Goal: Communication & Community: Answer question/provide support

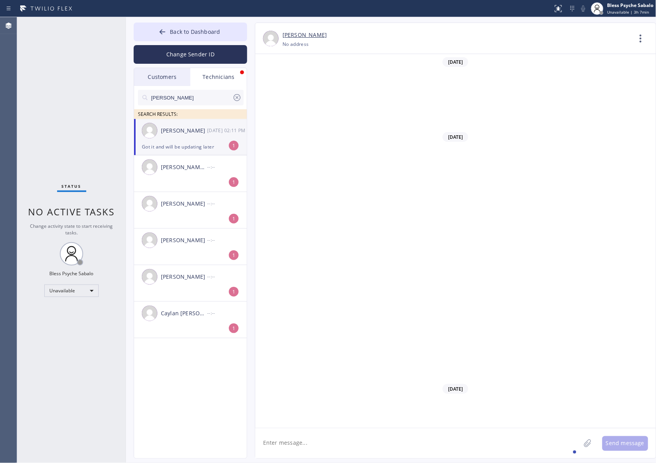
scroll to position [8393, 0]
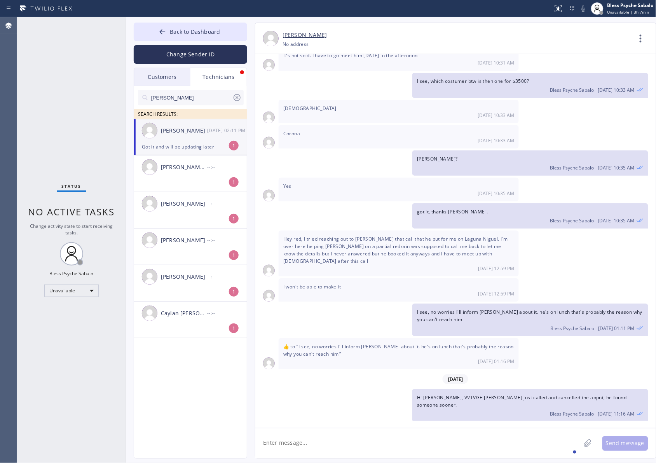
click at [216, 90] on input "[PERSON_NAME]" at bounding box center [191, 98] width 82 height 16
click at [217, 79] on div "Technicians" at bounding box center [218, 77] width 56 height 18
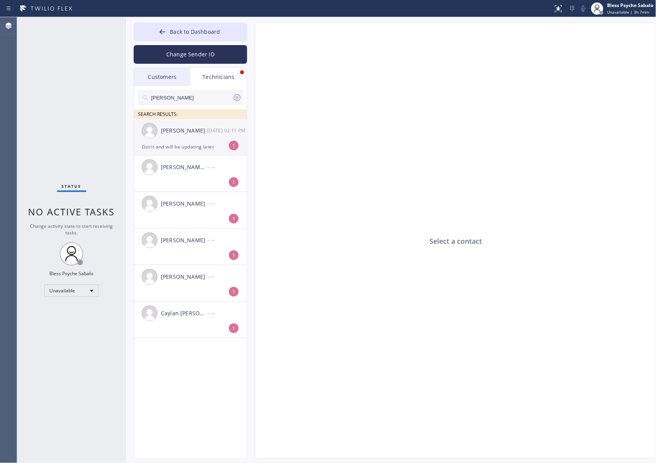
click at [208, 129] on div "[DATE] 02:11 PM" at bounding box center [227, 130] width 40 height 9
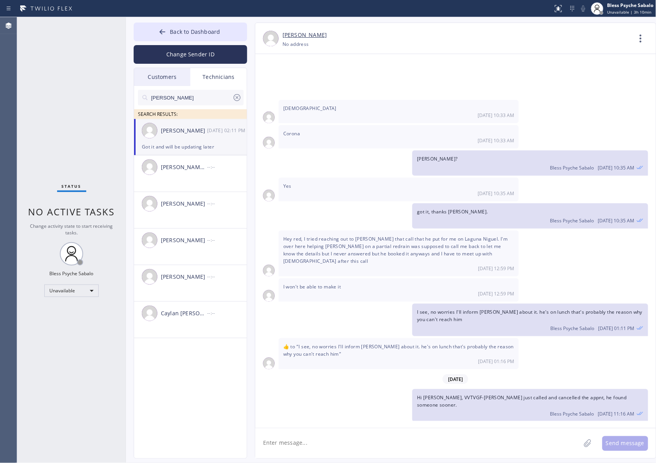
click at [368, 42] on div "+19517518609 Choose phone number No address" at bounding box center [457, 44] width 349 height 9
click at [424, 125] on div "Corona 08/12 10:33 AM" at bounding box center [399, 136] width 240 height 23
click at [434, 444] on textarea at bounding box center [417, 443] width 325 height 30
click at [438, 435] on textarea at bounding box center [417, 443] width 325 height 30
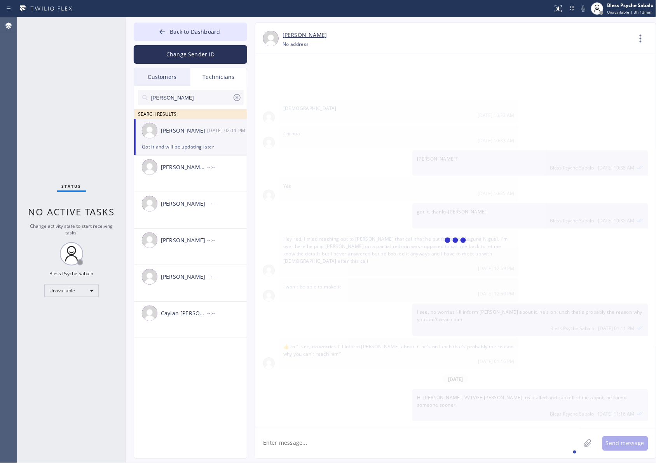
click at [374, 435] on textarea at bounding box center [417, 443] width 325 height 30
click at [61, 288] on div "Unavailable" at bounding box center [71, 291] width 54 height 12
click at [70, 302] on li "Offline" at bounding box center [71, 301] width 53 height 9
click at [71, 290] on div "Unavailable" at bounding box center [71, 291] width 54 height 12
click at [70, 310] on li "Available" at bounding box center [71, 310] width 53 height 9
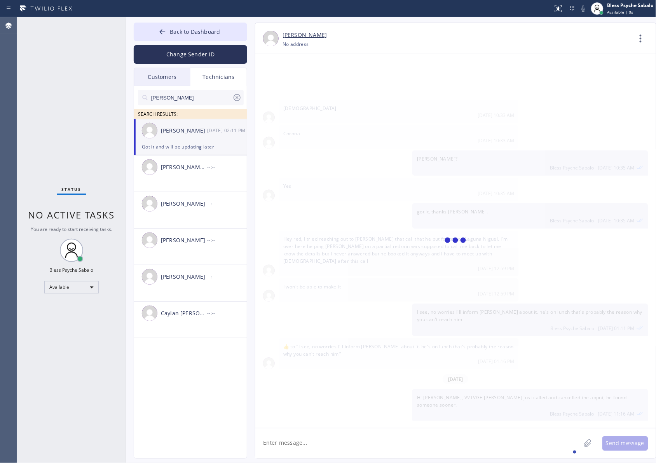
click at [563, 302] on div at bounding box center [455, 241] width 401 height 374
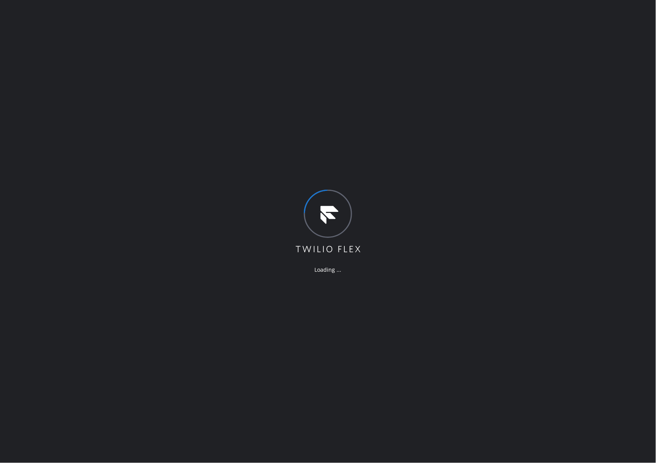
click at [227, 131] on div "Loading ..." at bounding box center [328, 231] width 656 height 463
click at [337, 117] on div "Loading ..." at bounding box center [328, 231] width 656 height 463
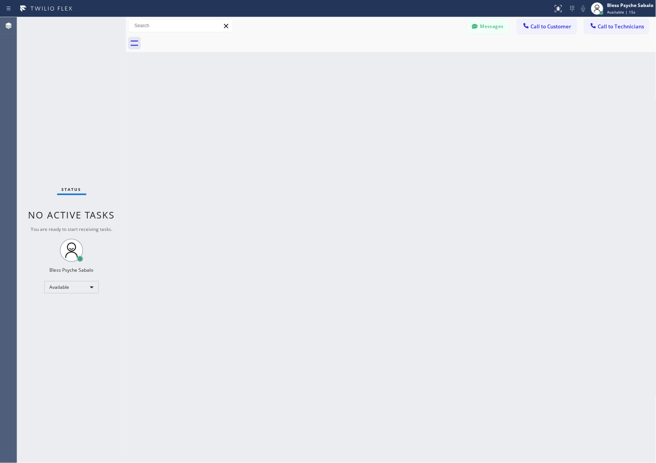
click at [255, 191] on div "Back to Dashboard Change Sender ID Customers Technicians Select a contact Outbo…" at bounding box center [391, 240] width 531 height 446
click at [497, 26] on button "Messages" at bounding box center [488, 26] width 43 height 15
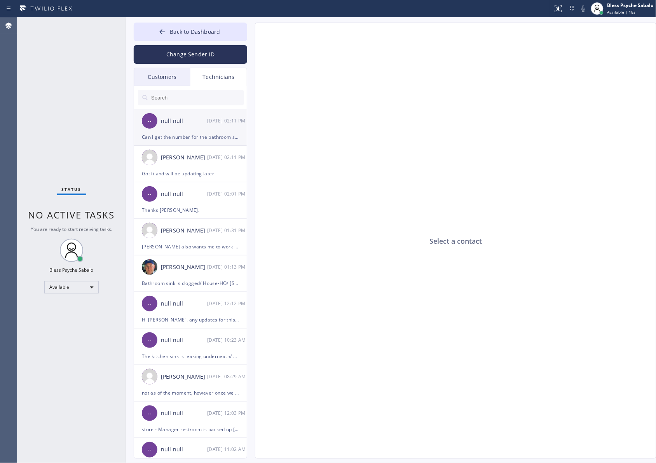
click at [211, 141] on div "Can I get the number for the bathroom sink clogg" at bounding box center [190, 137] width 97 height 9
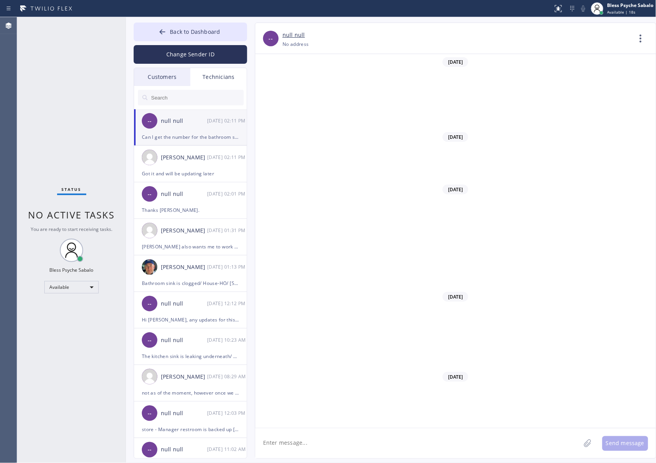
scroll to position [1985, 0]
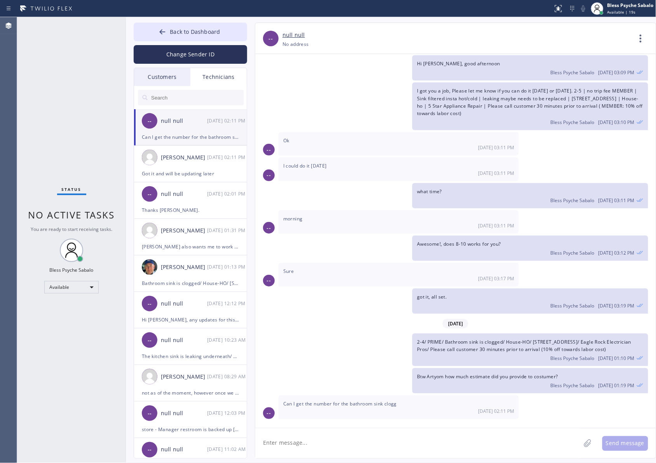
click at [435, 429] on textarea at bounding box center [417, 443] width 325 height 30
click at [415, 405] on div "Can I get the number for the bathroom sink clogg [DATE] 02:11 PM" at bounding box center [399, 406] width 240 height 23
drag, startPoint x: 335, startPoint y: 405, endPoint x: 418, endPoint y: 404, distance: 82.8
click at [418, 403] on div "Can I get the number for the bathroom sink clogg [DATE] 02:11 PM" at bounding box center [399, 406] width 240 height 23
click at [414, 428] on div "-- null null [PHONE_NUMBER] Choose phone number [PHONE_NUMBER] No address Conta…" at bounding box center [456, 241] width 402 height 436
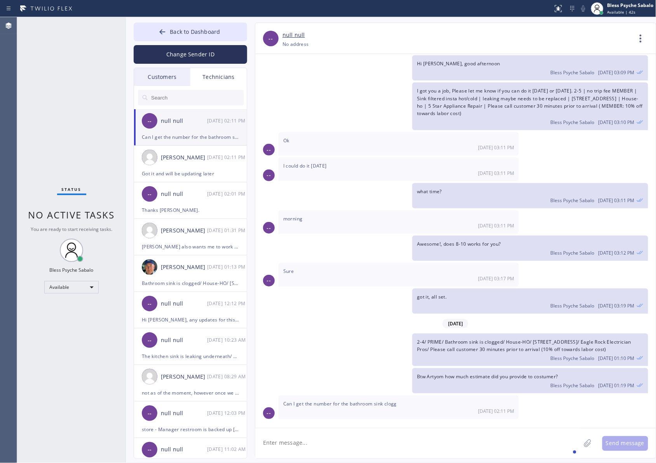
click at [361, 402] on span "Can I get the number for the bathroom sink clogg" at bounding box center [340, 403] width 114 height 7
click at [426, 454] on textarea at bounding box center [417, 443] width 325 height 30
click at [433, 443] on textarea at bounding box center [417, 443] width 325 height 30
type textarea "Sorry I was on Lunch"
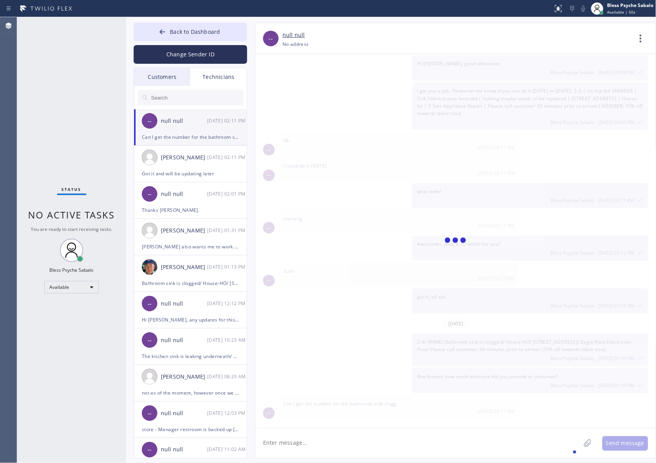
scroll to position [2012, 0]
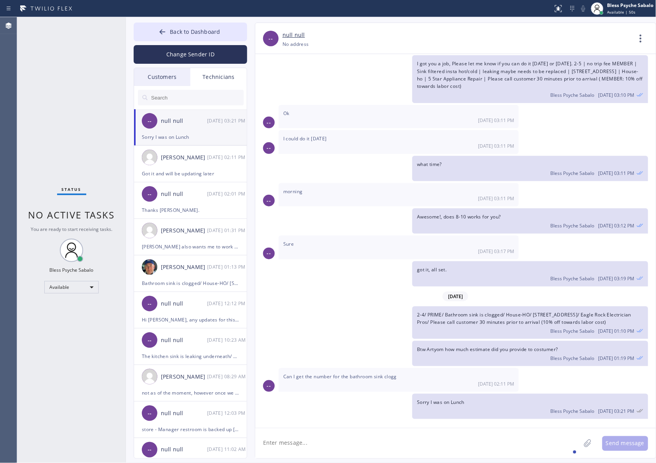
type textarea "o"
type textarea "on sec"
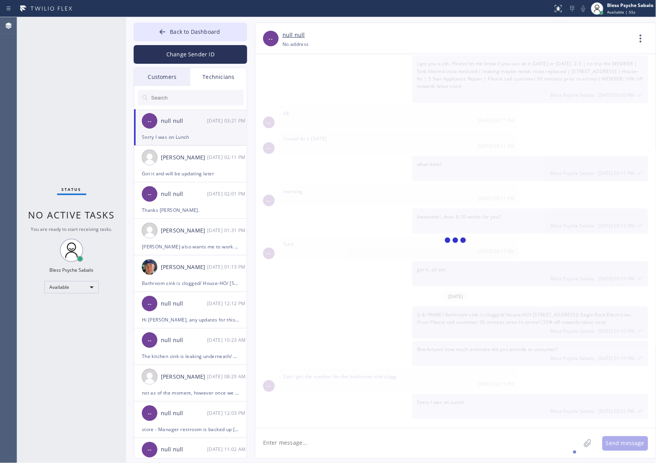
scroll to position [2039, 0]
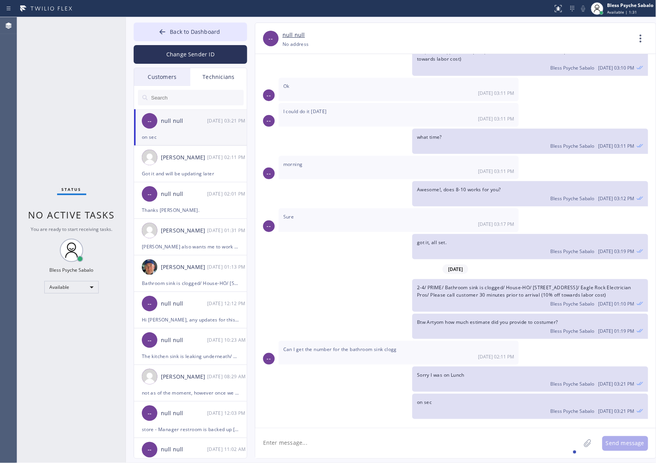
click at [352, 440] on textarea at bounding box center [417, 443] width 325 height 30
type textarea "I just checked on the job order, this job has been cancelled"
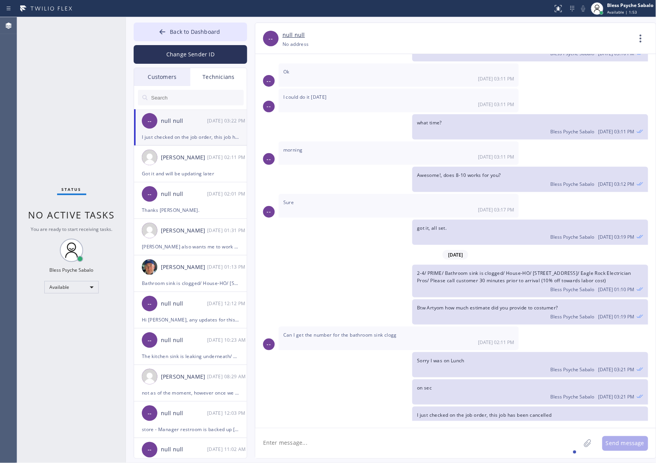
scroll to position [2066, 0]
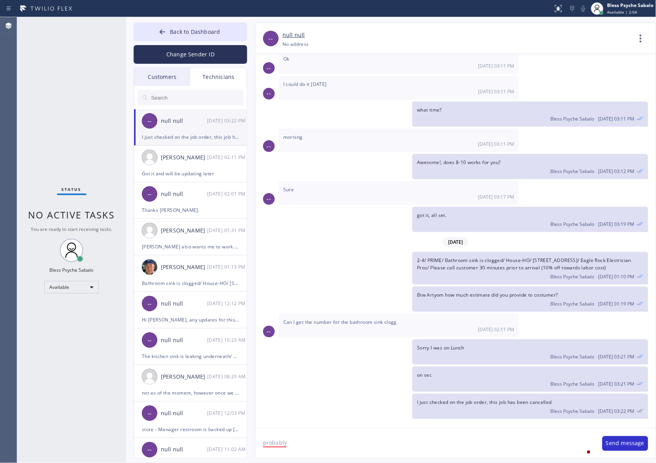
click at [273, 449] on textarea "probably" at bounding box center [424, 443] width 339 height 30
drag, startPoint x: 274, startPoint y: 443, endPoint x: 268, endPoint y: 420, distance: 23.8
click at [268, 420] on div at bounding box center [264, 420] width 14 height 12
click at [291, 444] on textarea "Probably" at bounding box center [424, 443] width 339 height 30
click at [327, 440] on textarea "Probably" at bounding box center [424, 443] width 339 height 30
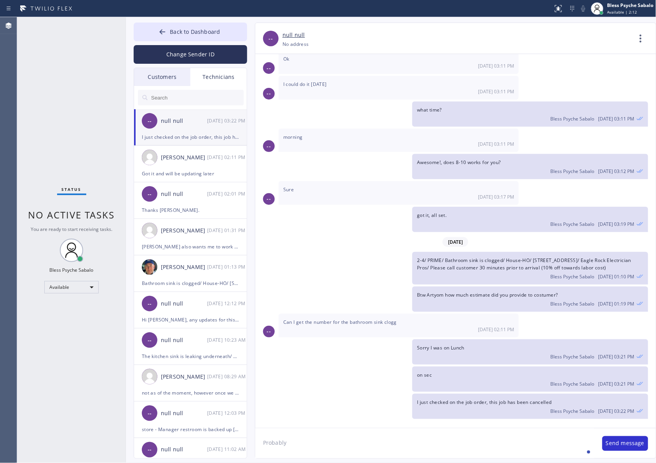
click at [321, 435] on textarea "Probably" at bounding box center [424, 443] width 339 height 30
type textarea "Probably they found"
click at [314, 444] on textarea "Probably they found" at bounding box center [424, 443] width 339 height 30
drag, startPoint x: 323, startPoint y: 442, endPoint x: 220, endPoint y: 428, distance: 104.0
click at [220, 428] on div "Back to Dashboard Change Sender ID Customers Technicians MB [PERSON_NAME] [DATE…" at bounding box center [391, 240] width 531 height 446
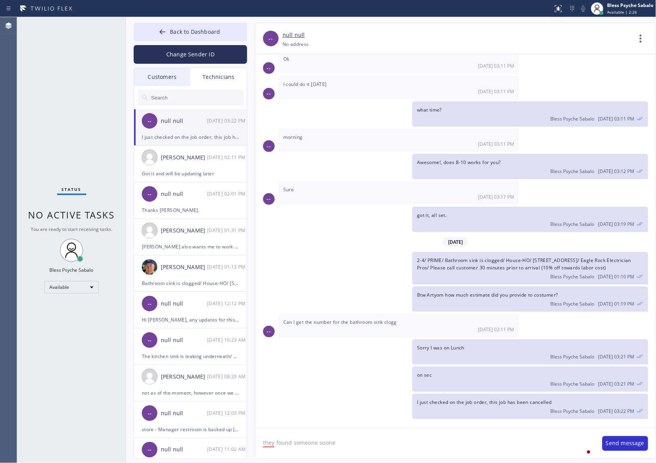
type textarea "they found someone sooner"
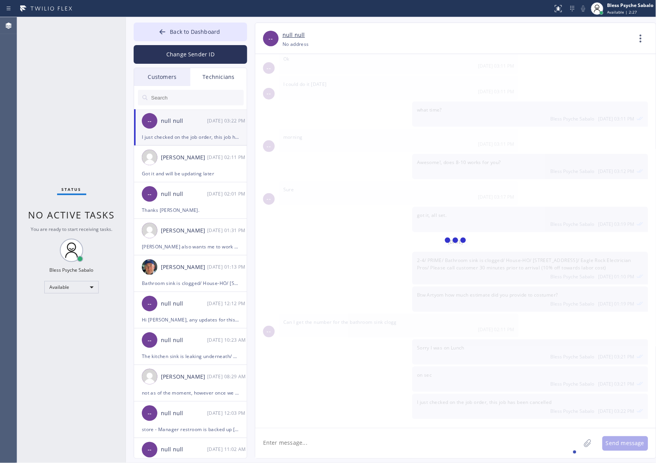
scroll to position [2094, 0]
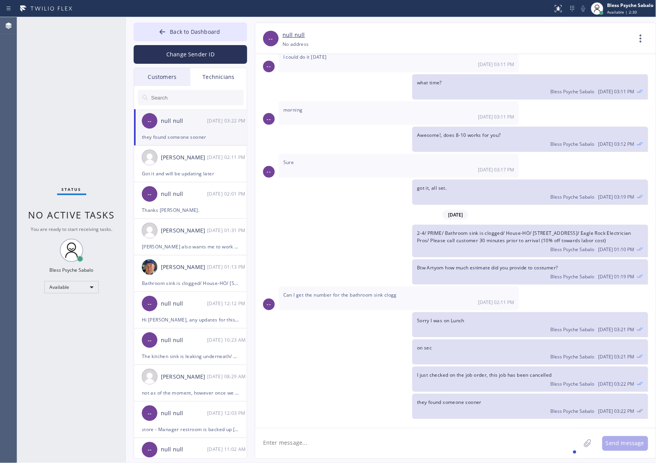
click at [364, 445] on textarea at bounding box center [417, 443] width 325 height 30
click at [327, 417] on div "they found someone sooner Bless Psyche Sabalo [DATE] 03:22 PM" at bounding box center [451, 406] width 393 height 25
click at [193, 177] on div "Got it and will be updating later" at bounding box center [190, 173] width 97 height 9
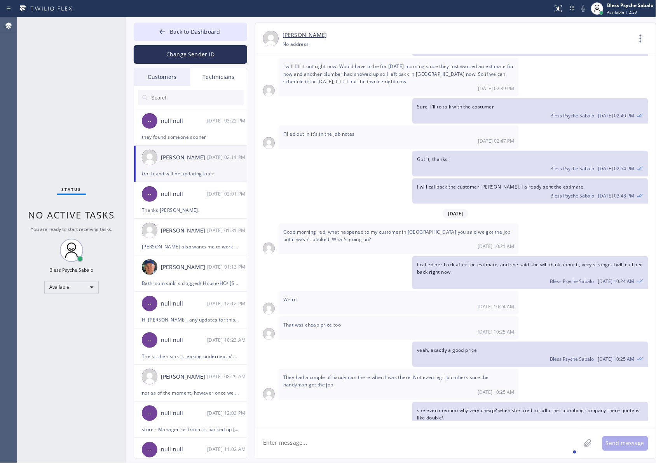
scroll to position [8393, 0]
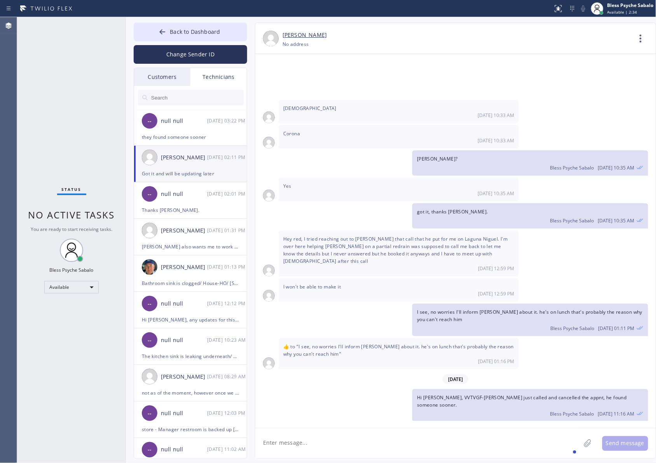
click at [336, 430] on textarea at bounding box center [417, 443] width 325 height 30
click at [164, 204] on div "-- null null [DATE] 02:01 PM" at bounding box center [191, 193] width 114 height 23
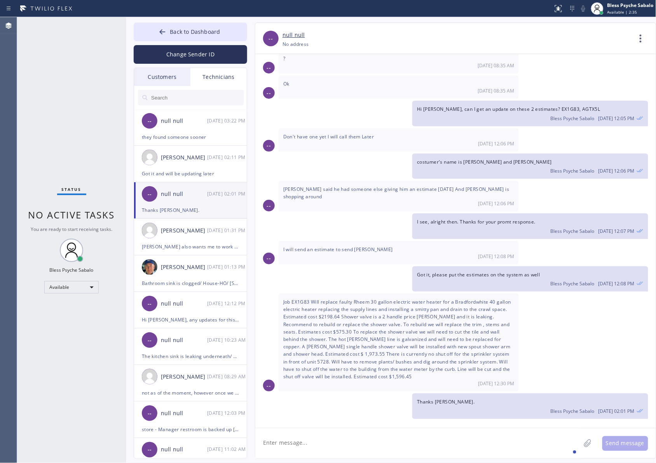
scroll to position [3529, 0]
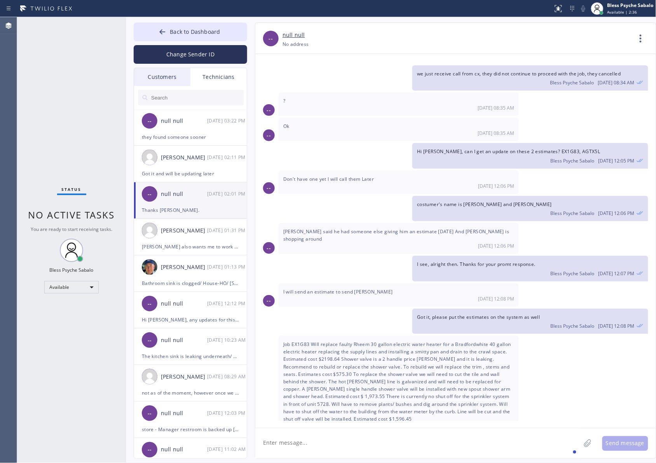
click at [373, 449] on textarea at bounding box center [417, 443] width 325 height 30
click at [197, 36] on button "Back to Dashboard" at bounding box center [191, 32] width 114 height 19
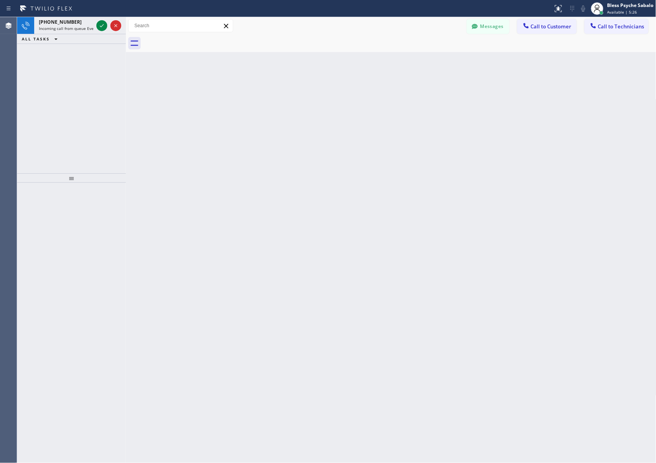
click at [68, 28] on span "Incoming call from queue Everybody" at bounding box center [72, 28] width 67 height 5
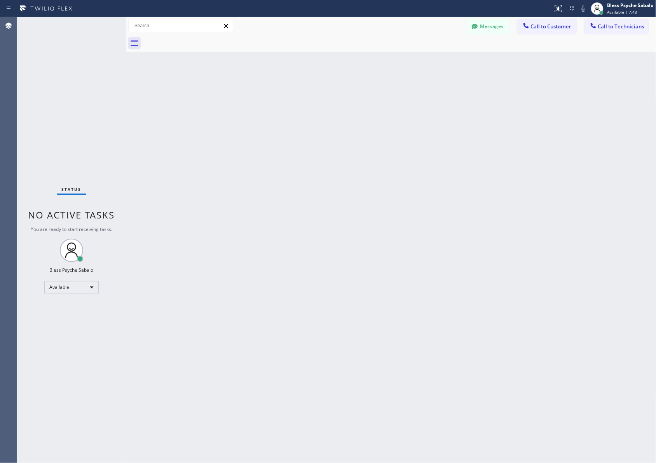
click at [247, 70] on div "Back to Dashboard Change Sender ID Customers Technicians MB [PERSON_NAME] [DATE…" at bounding box center [391, 240] width 531 height 446
click at [551, 29] on span "Call to Customer" at bounding box center [551, 26] width 41 height 7
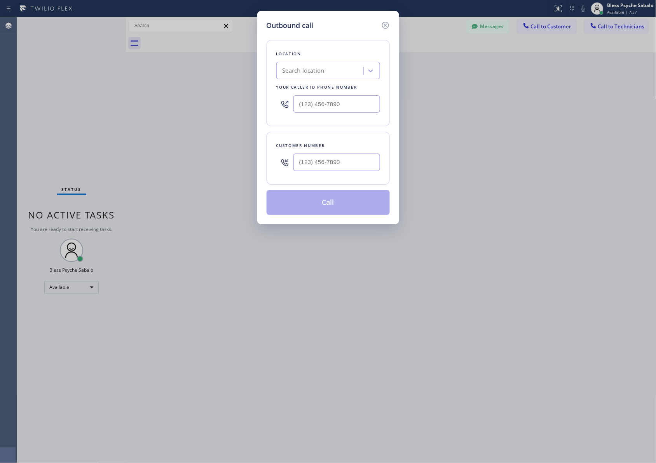
click at [346, 74] on div "Search location" at bounding box center [321, 71] width 85 height 14
paste input "Oasis Plumbers [GEOGRAPHIC_DATA][PERSON_NAME]"
type input "Oasis Plumbers [GEOGRAPHIC_DATA][PERSON_NAME]"
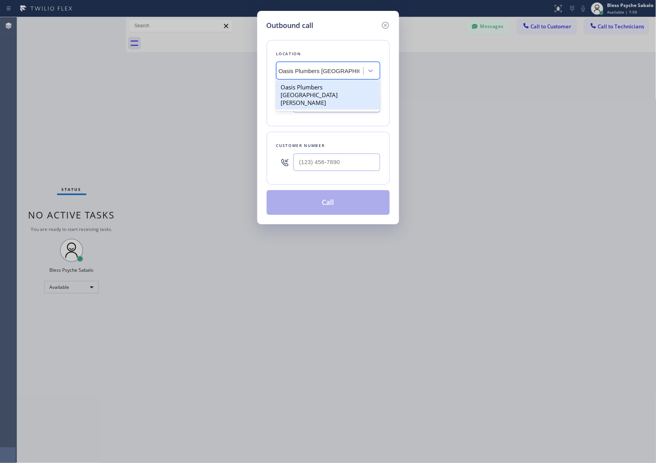
click at [311, 93] on div "Oasis Plumbers [GEOGRAPHIC_DATA][PERSON_NAME]" at bounding box center [328, 95] width 104 height 30
type input "[PHONE_NUMBER]"
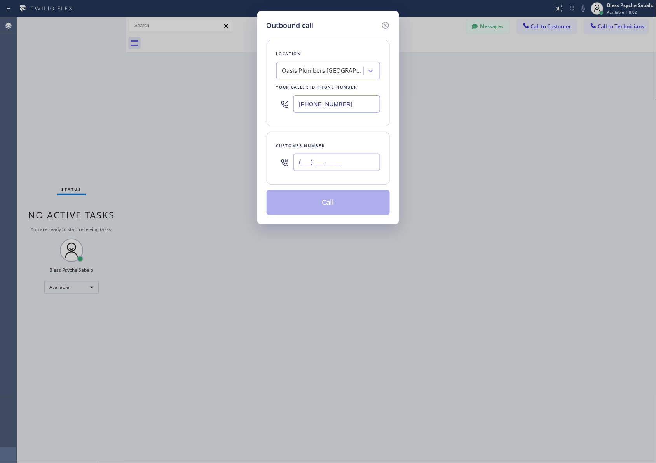
click at [327, 168] on input "(___) ___-____" at bounding box center [336, 162] width 87 height 17
paste input "307) 413-8501"
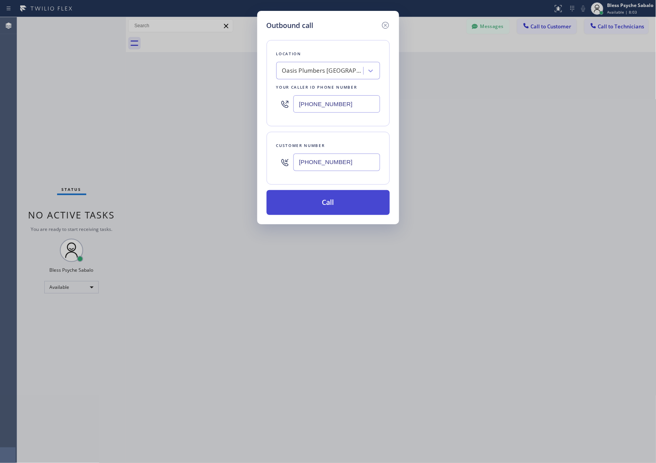
type input "[PHONE_NUMBER]"
click at [333, 210] on button "Call" at bounding box center [328, 202] width 123 height 25
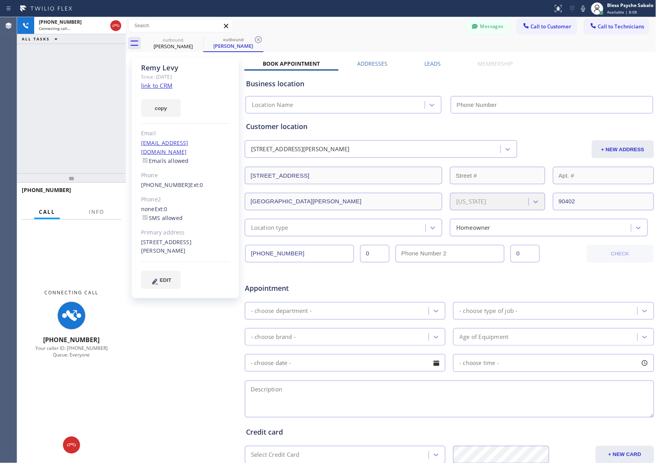
type input "[PHONE_NUMBER]"
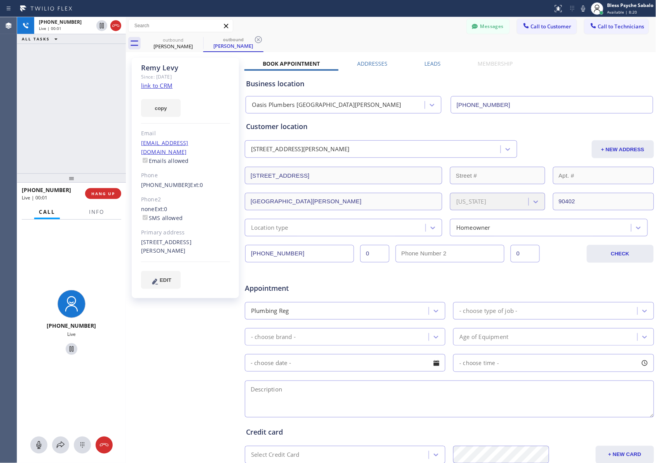
click at [185, 334] on div "[PERSON_NAME] Since: [DATE] link to CRM copy Email [EMAIL_ADDRESS][DOMAIN_NAME]…" at bounding box center [186, 306] width 117 height 504
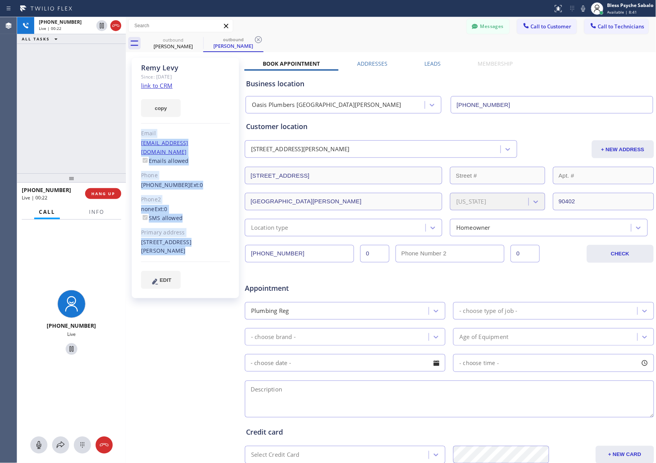
drag, startPoint x: 191, startPoint y: 247, endPoint x: 139, endPoint y: 133, distance: 125.0
click at [139, 133] on div "[PERSON_NAME] Since: [DATE] link to CRM copy Email [EMAIL_ADDRESS][DOMAIN_NAME]…" at bounding box center [185, 178] width 107 height 240
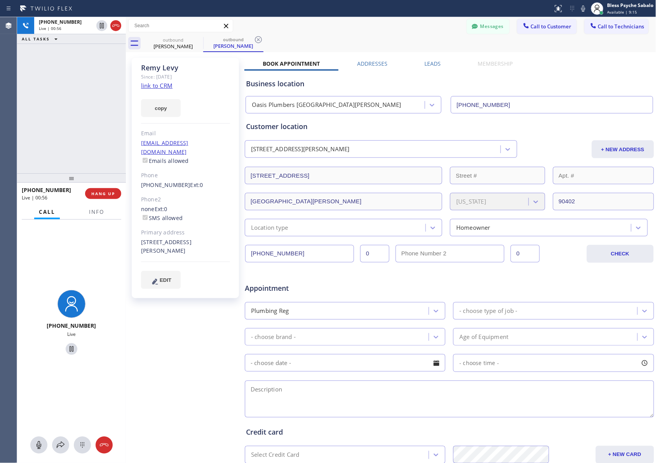
click at [174, 321] on div "[PERSON_NAME] Since: [DATE] link to CRM copy Email [EMAIL_ADDRESS][DOMAIN_NAME]…" at bounding box center [186, 306] width 117 height 504
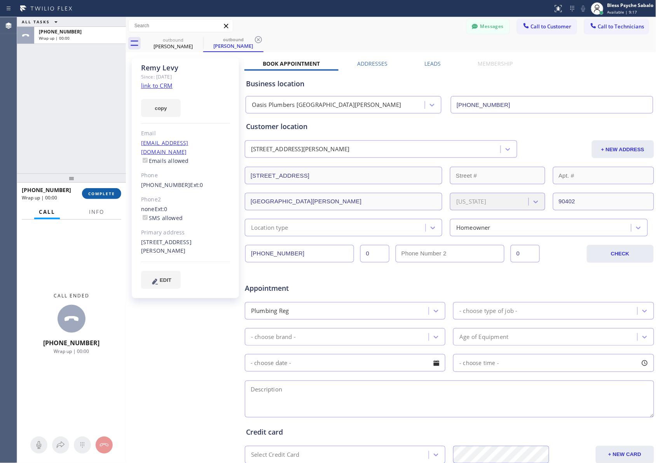
click at [90, 191] on span "COMPLETE" at bounding box center [101, 193] width 27 height 5
click at [86, 133] on div "ALL TASKS ALL TASKS ACTIVE TASKS TASKS IN WRAP UP [PHONE_NUMBER] Wrap up | 00:00" at bounding box center [71, 95] width 109 height 156
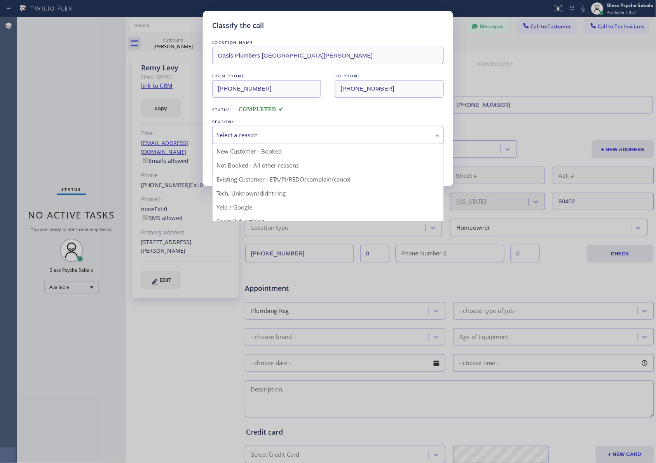
click at [309, 141] on div "Select a reason" at bounding box center [328, 135] width 232 height 18
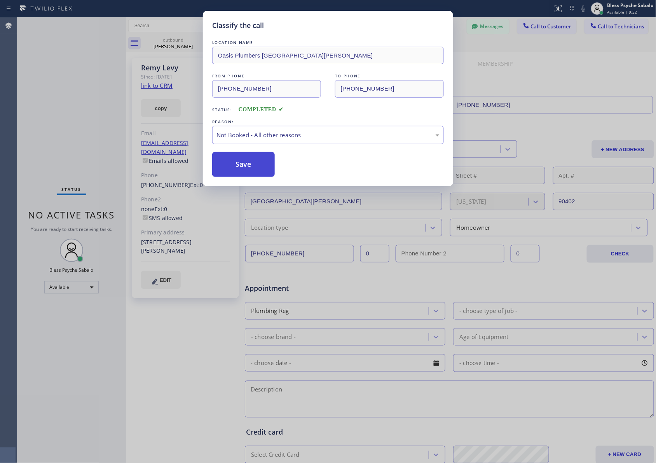
click at [254, 164] on button "Save" at bounding box center [243, 164] width 63 height 25
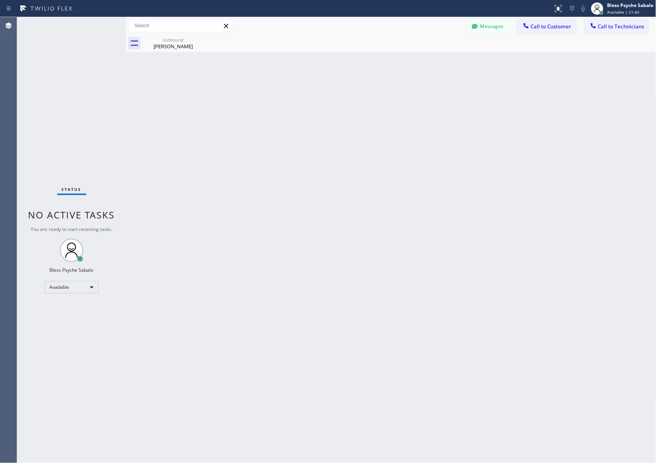
click at [402, 82] on div "Back to Dashboard Change Sender ID Customers Technicians MB [PERSON_NAME] [DATE…" at bounding box center [391, 240] width 531 height 446
click at [199, 36] on icon at bounding box center [198, 39] width 9 height 9
click at [199, 37] on icon at bounding box center [198, 39] width 9 height 9
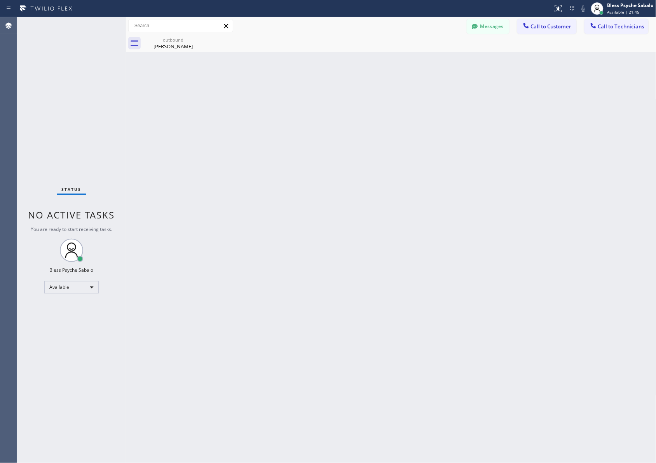
drag, startPoint x: 228, startPoint y: 84, endPoint x: 276, endPoint y: 73, distance: 49.0
click at [236, 82] on div "Back to Dashboard Change Sender ID Customers Technicians MB [PERSON_NAME] [DATE…" at bounding box center [391, 240] width 531 height 446
click at [629, 26] on span "Call to Technicians" at bounding box center [621, 26] width 46 height 7
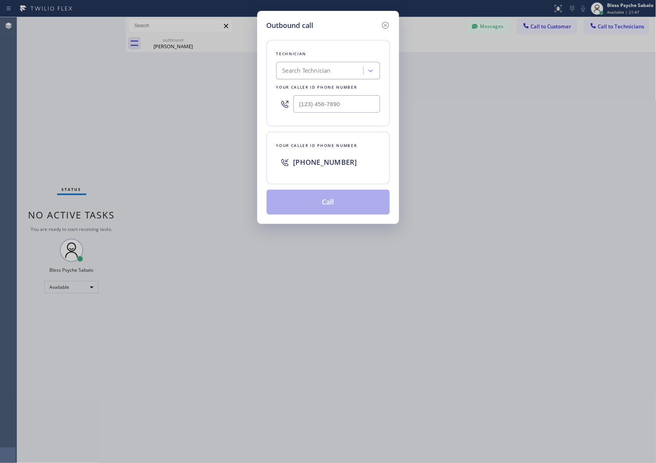
click at [321, 63] on div "Search Technician" at bounding box center [328, 70] width 104 height 17
type input "[PERSON_NAME]"
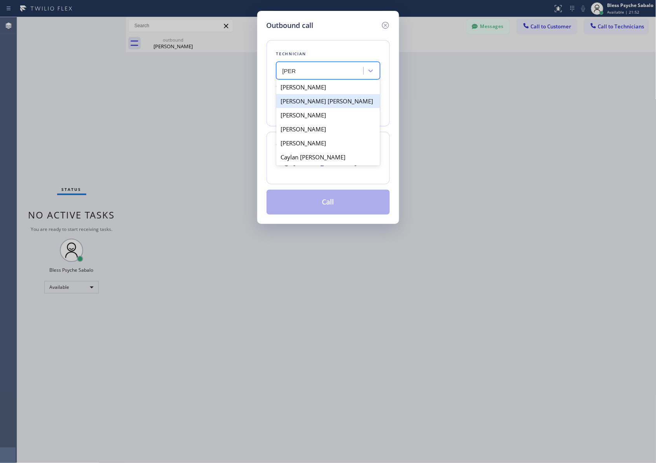
click at [335, 88] on div "[PERSON_NAME]" at bounding box center [328, 87] width 104 height 14
type input "[PHONE_NUMBER]"
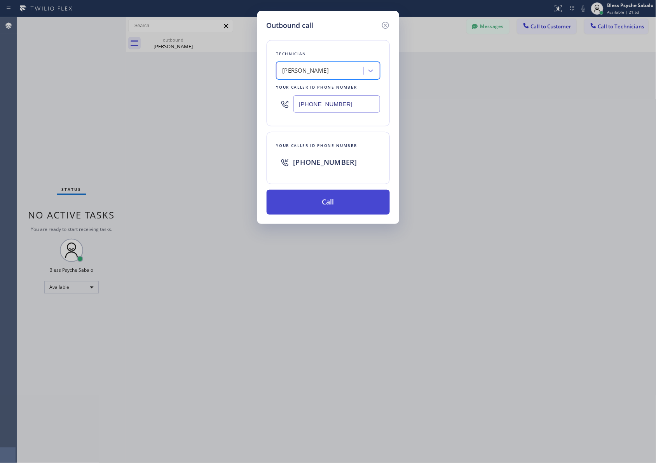
drag, startPoint x: 341, startPoint y: 203, endPoint x: 442, endPoint y: 205, distance: 101.1
click at [341, 202] on button "Call" at bounding box center [328, 202] width 123 height 25
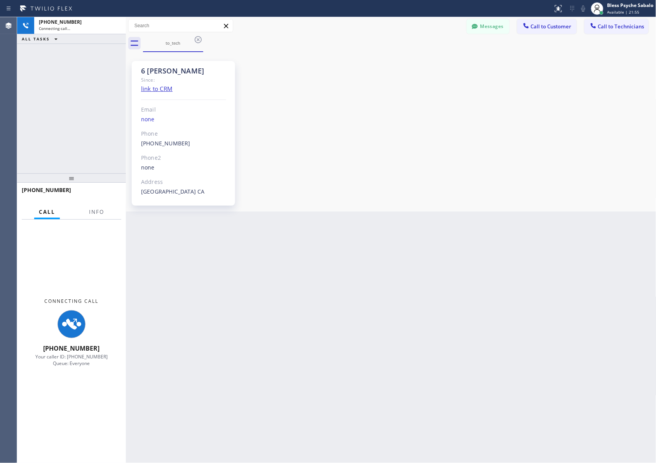
scroll to position [8393, 0]
click at [311, 104] on div "6 [PERSON_NAME] Since: link to CRM Email none Phone [PHONE_NUMBER] Outbound cal…" at bounding box center [391, 131] width 527 height 155
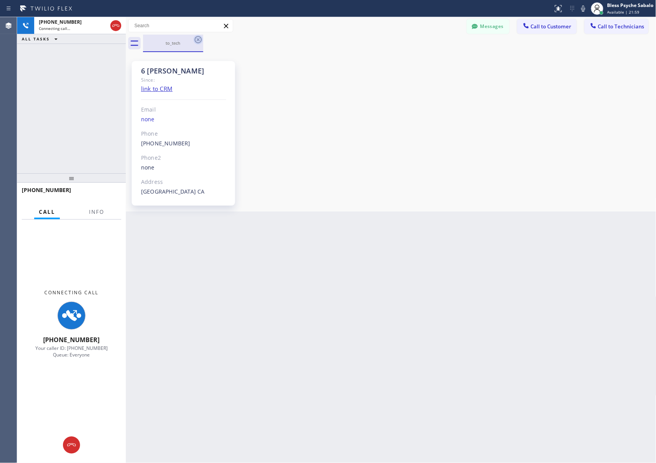
click at [199, 40] on icon at bounding box center [198, 39] width 7 height 7
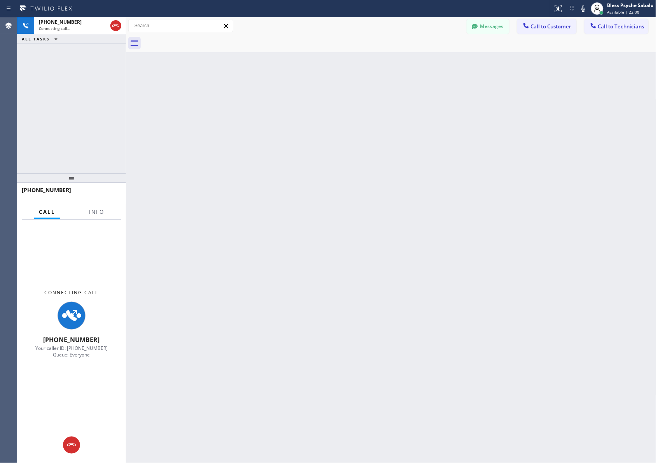
click at [427, 65] on div "Back to Dashboard Change Sender ID Customers Technicians MB [PERSON_NAME] [DATE…" at bounding box center [391, 240] width 531 height 446
click at [480, 22] on button "Messages" at bounding box center [488, 26] width 43 height 15
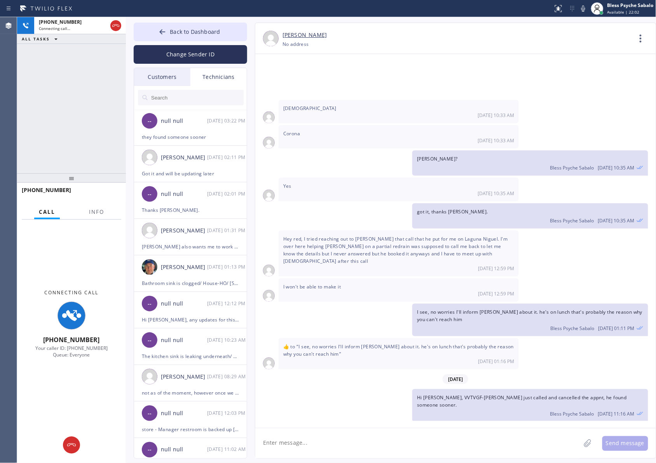
drag, startPoint x: 400, startPoint y: 426, endPoint x: 404, endPoint y: 425, distance: 4.2
click at [403, 426] on div "[DATE] Hi [PERSON_NAME], Just a quick reminder that our training sessions are h…" at bounding box center [455, 241] width 401 height 374
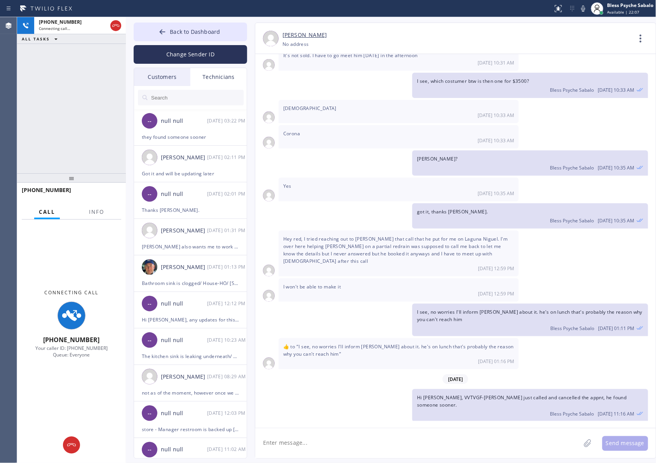
click at [335, 389] on div "Hi [PERSON_NAME], VVTVGF-[PERSON_NAME] just called and cancelled the appnt, he …" at bounding box center [451, 405] width 393 height 33
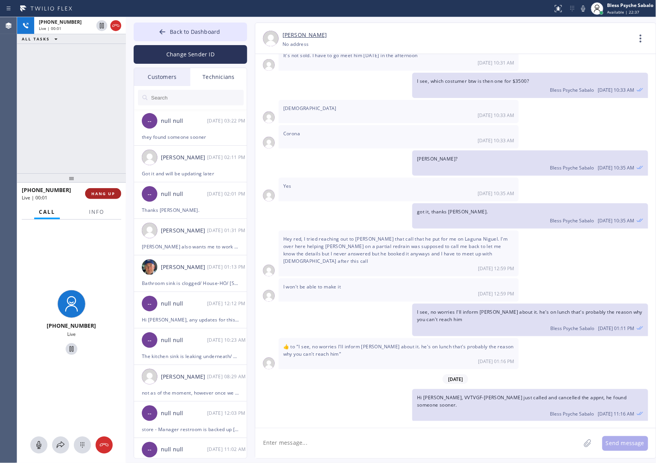
drag, startPoint x: 100, startPoint y: 192, endPoint x: 98, endPoint y: 187, distance: 4.5
click at [100, 192] on span "HANG UP" at bounding box center [103, 193] width 24 height 5
click at [77, 154] on div "[PHONE_NUMBER] Live | 00:01 ALL TASKS ALL TASKS ACTIVE TASKS TASKS IN WRAP UP" at bounding box center [71, 95] width 109 height 156
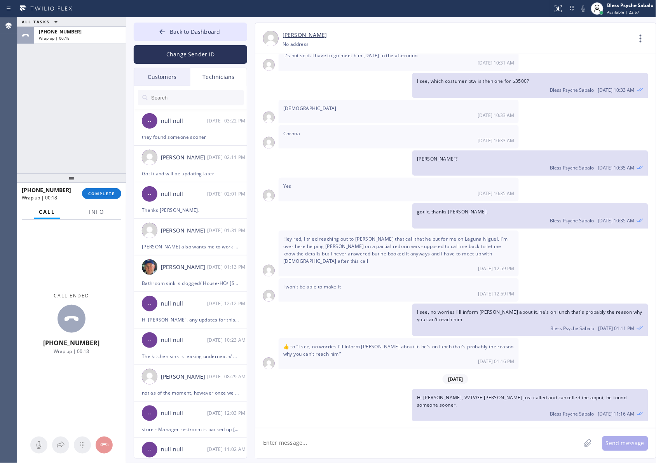
drag, startPoint x: 105, startPoint y: 193, endPoint x: 110, endPoint y: 182, distance: 12.1
click at [106, 193] on span "COMPLETE" at bounding box center [101, 193] width 27 height 5
click at [108, 105] on div "ALL TASKS ALL TASKS ACTIVE TASKS TASKS IN WRAP UP [PHONE_NUMBER] Wrap up | 00:18" at bounding box center [71, 95] width 109 height 156
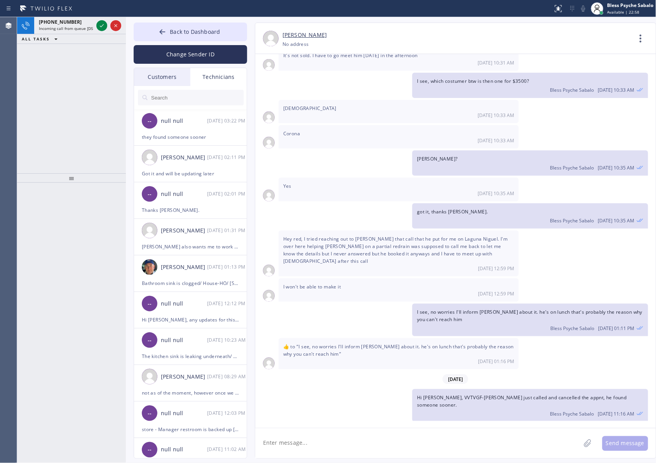
click at [638, 38] on icon at bounding box center [641, 38] width 19 height 19
click at [55, 22] on div at bounding box center [328, 231] width 656 height 463
click at [70, 26] on span "Incoming call from queue [DSRs]" at bounding box center [68, 28] width 59 height 5
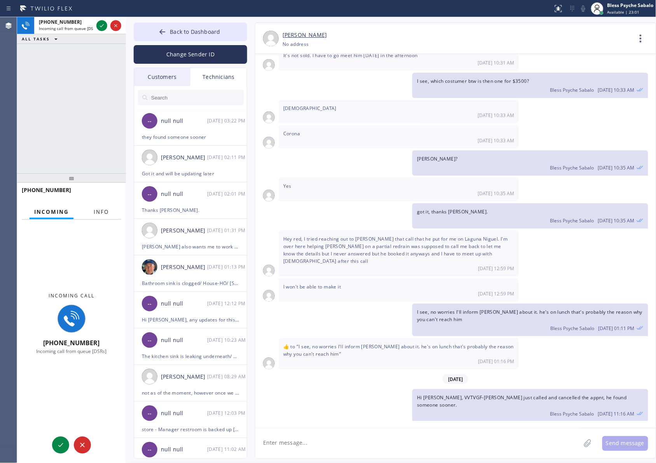
click at [94, 211] on span "Info" at bounding box center [101, 211] width 15 height 7
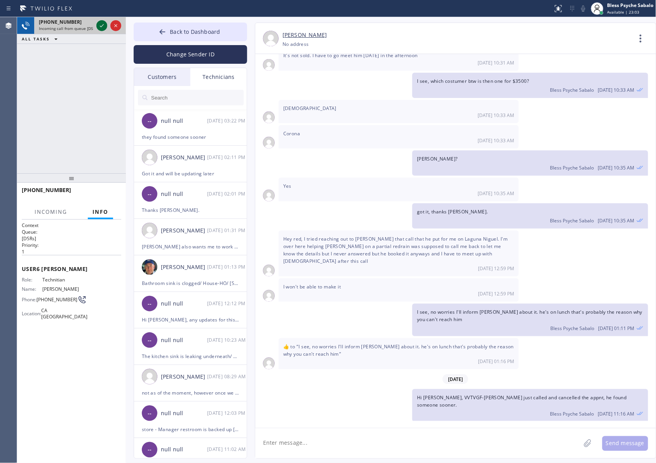
click at [103, 22] on icon at bounding box center [101, 25] width 9 height 9
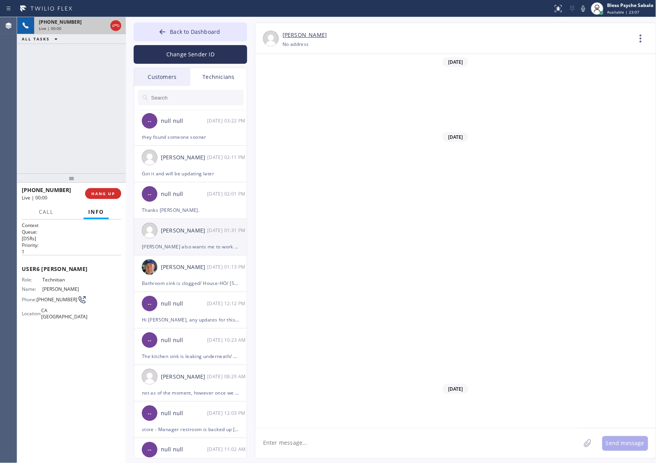
scroll to position [8393, 0]
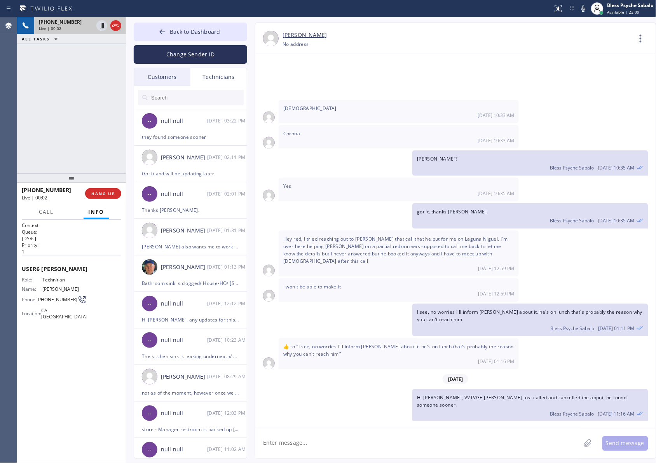
drag, startPoint x: 374, startPoint y: 416, endPoint x: 281, endPoint y: 407, distance: 93.8
click at [300, 436] on textarea at bounding box center [417, 443] width 325 height 30
click at [98, 197] on button "HANG UP" at bounding box center [103, 193] width 36 height 11
click at [108, 197] on button "COMPLETE" at bounding box center [101, 193] width 39 height 11
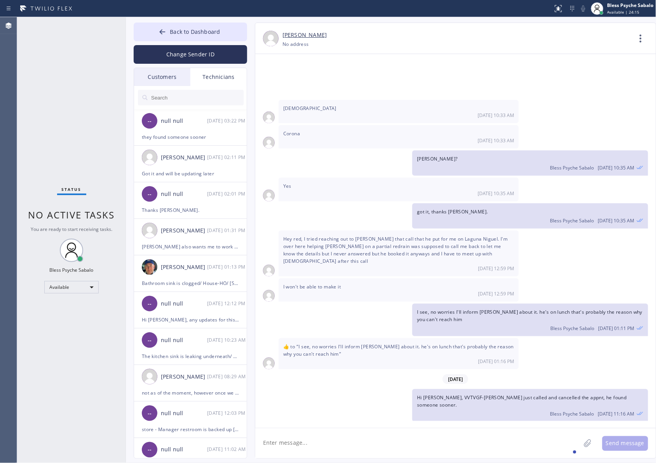
click at [104, 197] on div "Status No active tasks You are ready to start receiving tasks. Bless Psyche Sab…" at bounding box center [71, 240] width 109 height 446
drag, startPoint x: 72, startPoint y: 111, endPoint x: 119, endPoint y: 31, distance: 92.2
click at [72, 109] on div "Status No active tasks You are ready to start receiving tasks. Bless Psyche Sab…" at bounding box center [71, 240] width 109 height 446
click at [522, 35] on div "[PERSON_NAME]" at bounding box center [457, 35] width 349 height 9
click at [224, 28] on button "Back to Dashboard" at bounding box center [191, 32] width 114 height 19
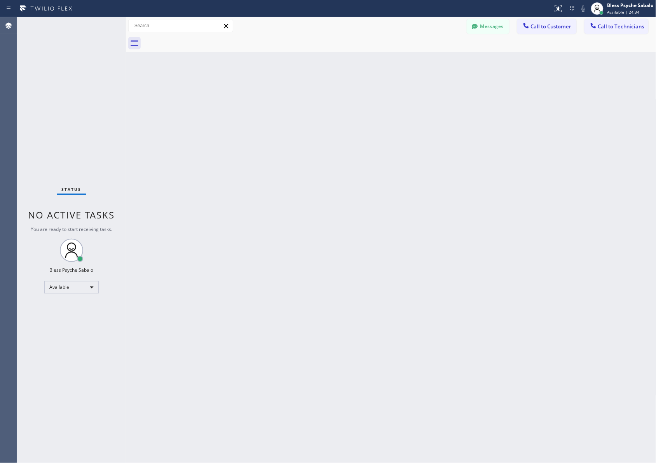
click at [366, 59] on div "Back to Dashboard Change Sender ID Customers Technicians MB [PERSON_NAME] [DATE…" at bounding box center [391, 240] width 531 height 446
click at [541, 30] on button "Call to Customer" at bounding box center [546, 26] width 59 height 15
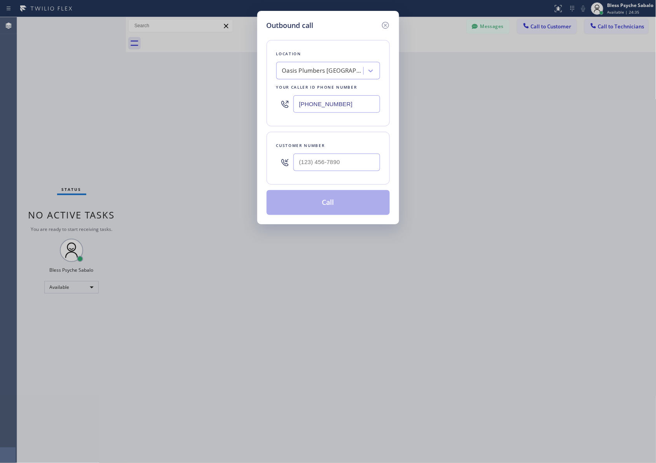
click at [356, 68] on div "Oasis Plumbers [GEOGRAPHIC_DATA][PERSON_NAME]" at bounding box center [323, 70] width 82 height 9
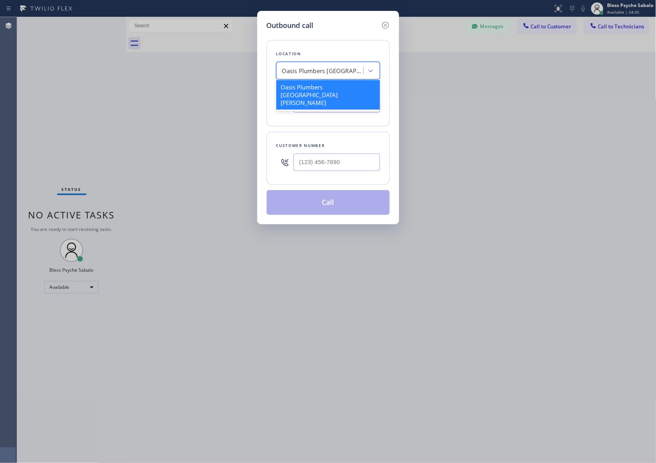
paste input "5 Star Best Plumbing"
type input "5 Star Best Plumbing"
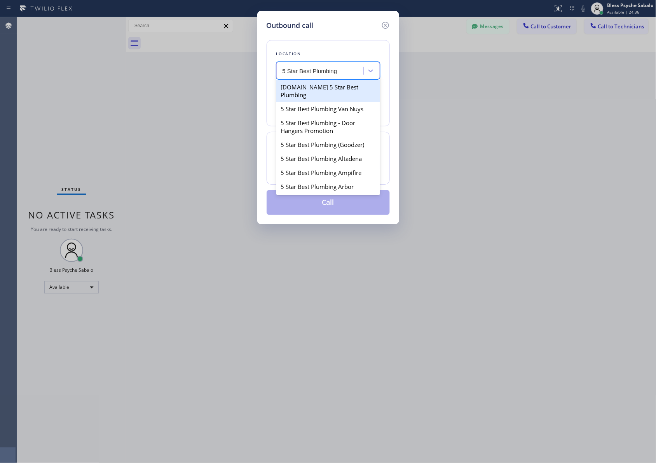
click at [329, 90] on div "[DOMAIN_NAME] 5 Star Best Plumbing" at bounding box center [328, 91] width 104 height 22
type input "[PHONE_NUMBER]"
click at [336, 69] on div "[DOMAIN_NAME] 5 Star Best Plumbing" at bounding box center [323, 70] width 82 height 9
paste input "5 Star Best Plumbing"
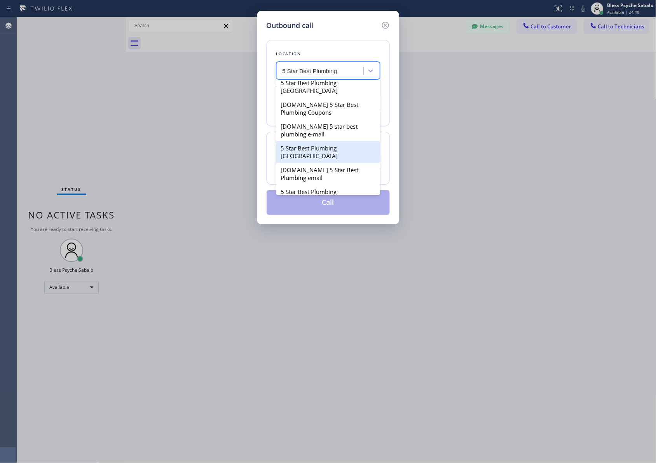
scroll to position [49, 0]
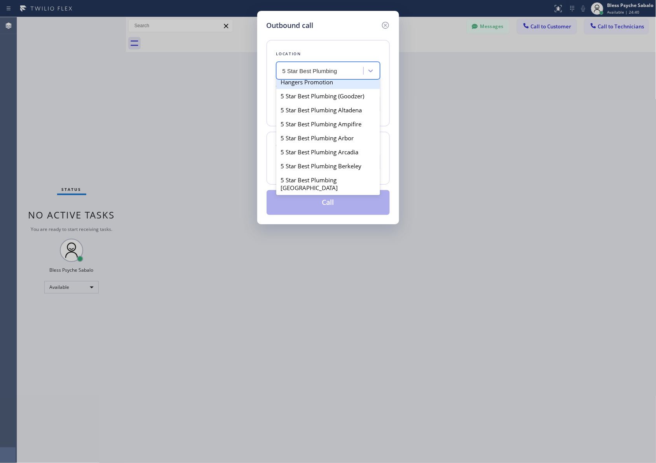
click at [306, 74] on input "5 Star Best Plumbing" at bounding box center [311, 71] width 56 height 7
type input "5 Star Plumbing"
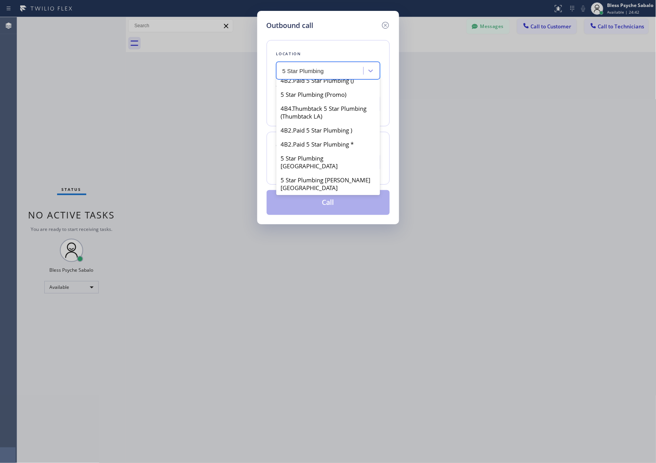
scroll to position [0, 0]
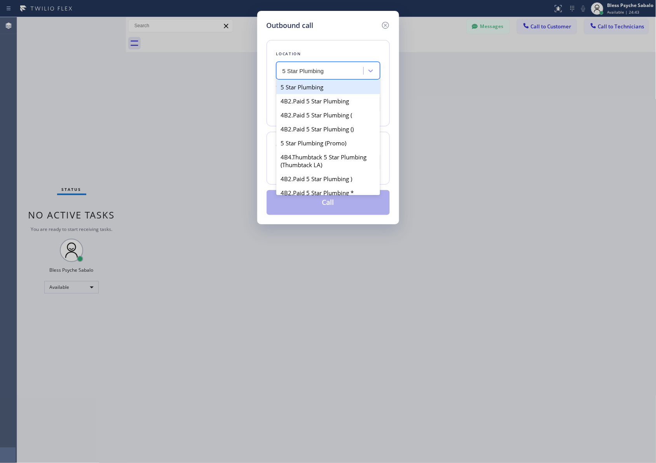
click at [335, 84] on div "5 Star Plumbing" at bounding box center [328, 87] width 104 height 14
type input "[PHONE_NUMBER]"
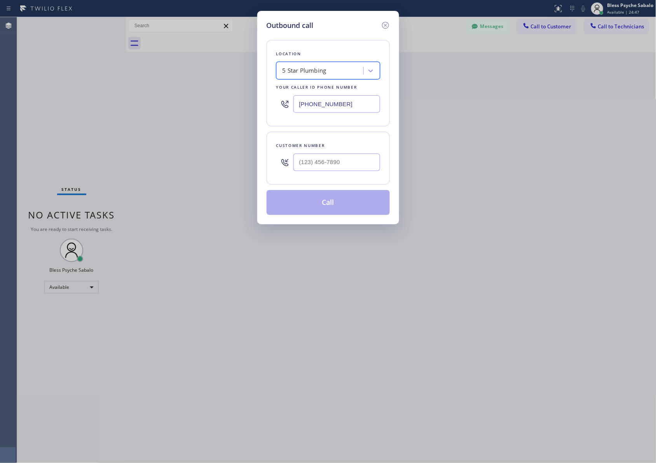
click at [344, 182] on div "Customer number" at bounding box center [328, 158] width 123 height 53
click at [344, 170] on input "(___) ___-____" at bounding box center [336, 162] width 87 height 17
paste input "661) 227-0599"
type input "[PHONE_NUMBER]"
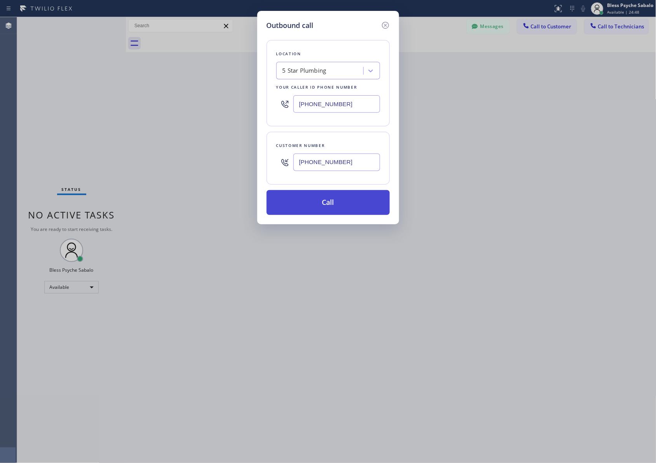
click at [337, 204] on button "Call" at bounding box center [328, 202] width 123 height 25
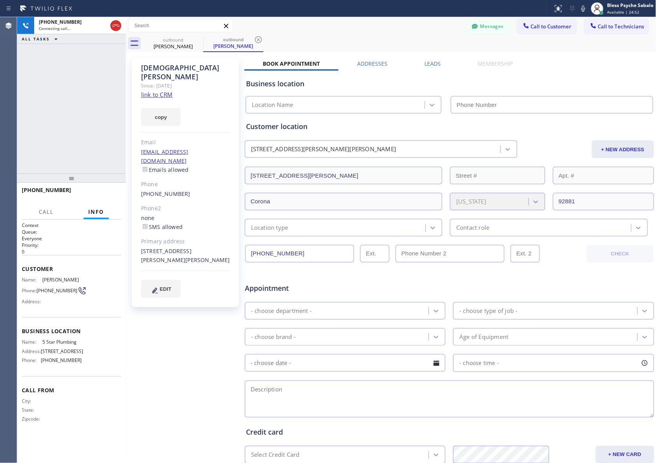
type input "[PHONE_NUMBER]"
click at [112, 194] on span "HANG UP" at bounding box center [103, 193] width 24 height 5
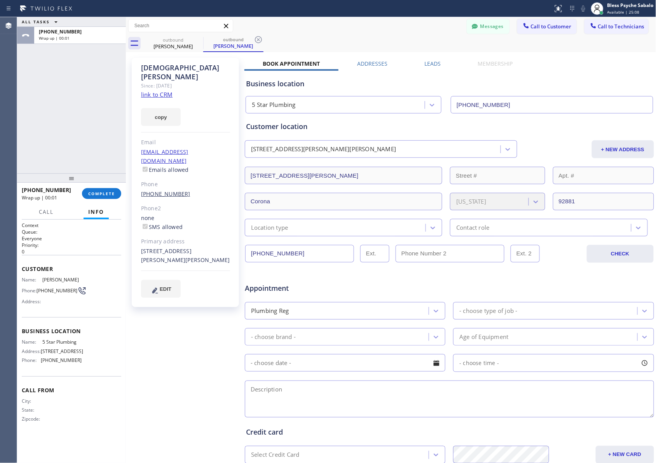
click at [154, 190] on link "[PHONE_NUMBER]" at bounding box center [165, 193] width 49 height 7
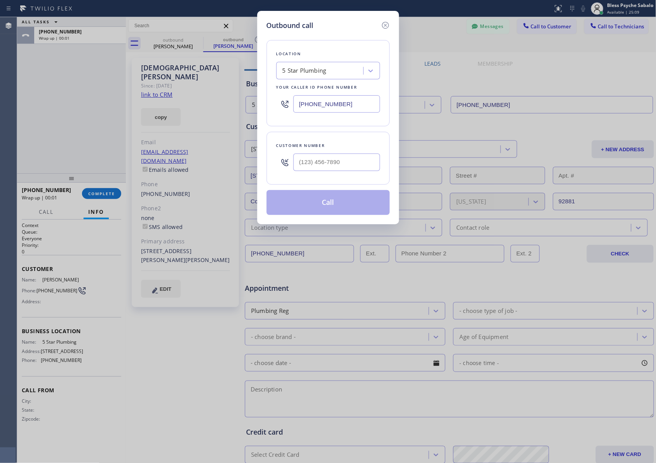
type input "[PHONE_NUMBER]"
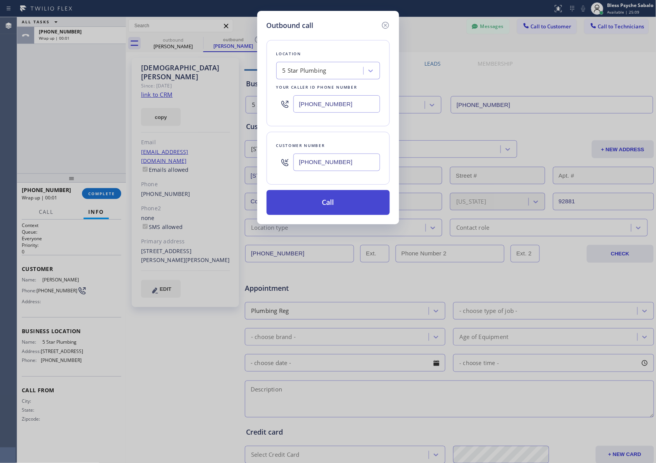
click at [309, 208] on button "Call" at bounding box center [328, 202] width 123 height 25
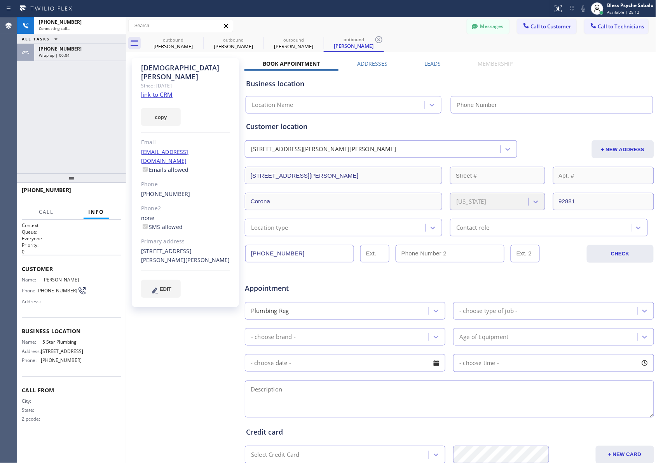
type input "[PHONE_NUMBER]"
click at [114, 187] on div "[PHONE_NUMBER] Live | 00:02 HANG UP" at bounding box center [72, 193] width 100 height 20
drag, startPoint x: 93, startPoint y: 156, endPoint x: 88, endPoint y: 108, distance: 48.4
click at [92, 154] on div "[PHONE_NUMBER] Live | 00:03 ALL TASKS ALL TASKS ACTIVE TASKS TASKS IN WRAP UP […" at bounding box center [71, 95] width 109 height 156
drag, startPoint x: 101, startPoint y: 198, endPoint x: 90, endPoint y: 152, distance: 47.6
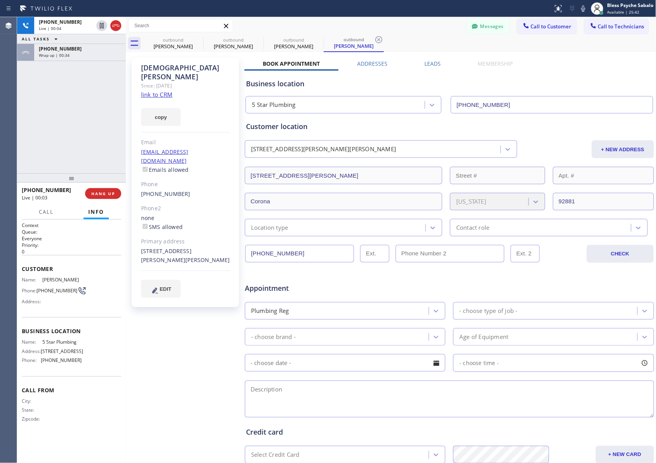
click at [101, 197] on button "HANG UP" at bounding box center [103, 193] width 36 height 11
click at [68, 124] on div "[PHONE_NUMBER] Live | 00:04 ALL TASKS ALL TASKS ACTIVE TASKS TASKS IN WRAP UP […" at bounding box center [71, 95] width 109 height 156
click at [110, 196] on span "COMPLETE" at bounding box center [101, 193] width 27 height 5
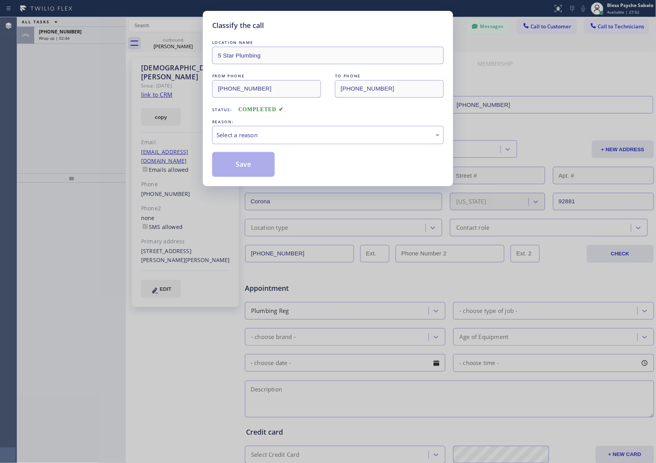
click at [83, 51] on div "Classify the call LOCATION NAME 5 Star Plumbing FROM PHONE [PHONE_NUMBER] TO PH…" at bounding box center [328, 231] width 656 height 463
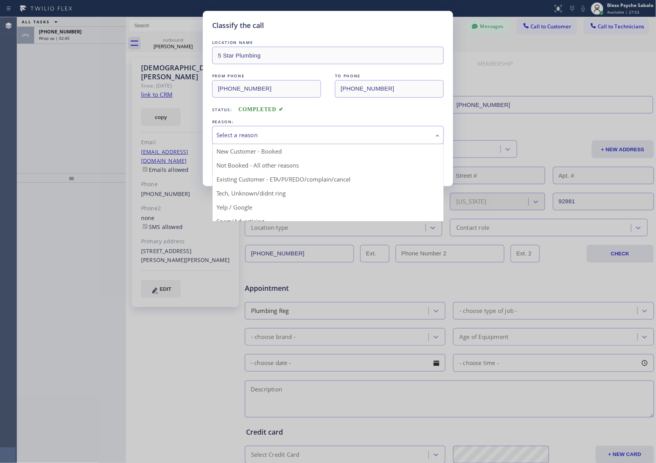
click at [275, 135] on div "Select a reason" at bounding box center [328, 135] width 223 height 9
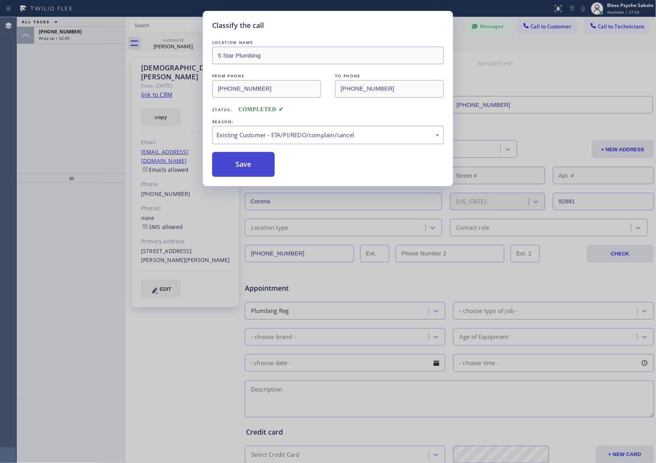
click at [243, 164] on button "Save" at bounding box center [243, 164] width 63 height 25
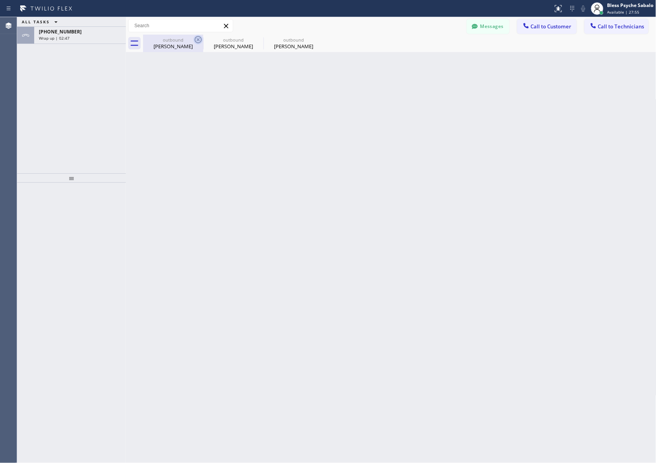
click at [200, 40] on icon at bounding box center [198, 39] width 9 height 9
click at [254, 40] on icon at bounding box center [258, 39] width 9 height 9
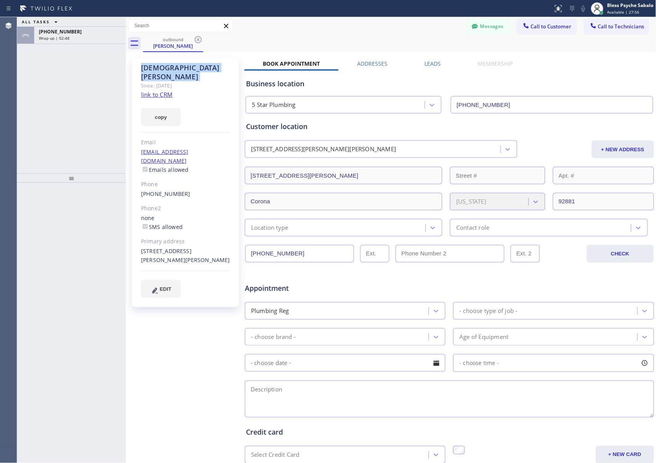
click at [200, 40] on icon at bounding box center [198, 39] width 9 height 9
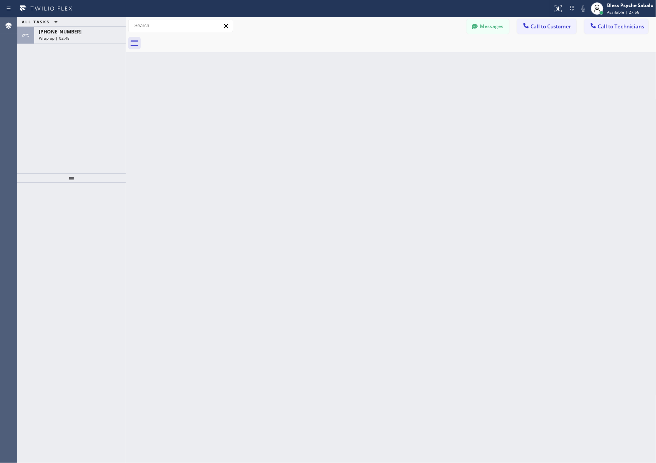
click at [200, 40] on div at bounding box center [399, 43] width 513 height 17
click at [263, 52] on div at bounding box center [399, 43] width 513 height 17
drag, startPoint x: 263, startPoint y: 94, endPoint x: 256, endPoint y: 82, distance: 13.9
click at [263, 92] on div "Back to Dashboard Change Sender ID Customers Technicians MB [PERSON_NAME] [DATE…" at bounding box center [391, 240] width 531 height 446
drag, startPoint x: 85, startPoint y: 31, endPoint x: 92, endPoint y: 42, distance: 12.5
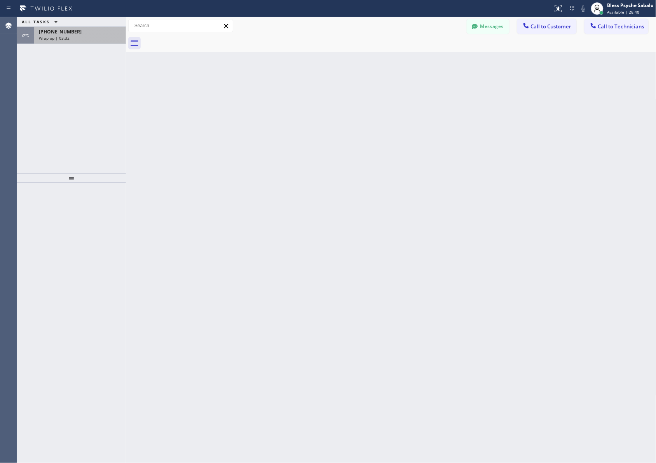
click at [86, 31] on div "[PHONE_NUMBER]" at bounding box center [80, 31] width 82 height 7
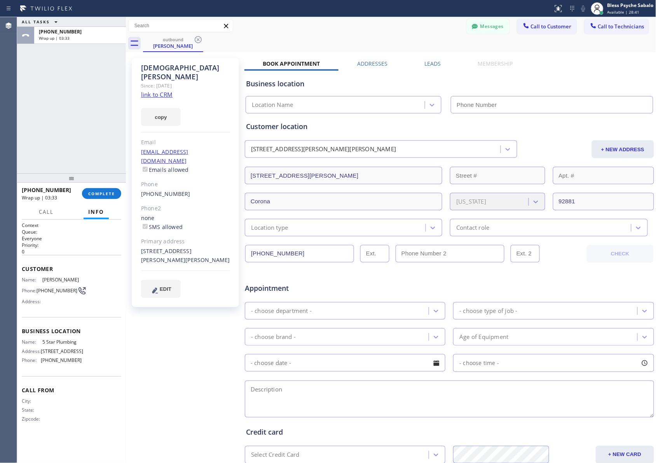
drag, startPoint x: 108, startPoint y: 183, endPoint x: 108, endPoint y: 187, distance: 3.9
click at [108, 183] on div at bounding box center [71, 177] width 109 height 9
click at [108, 187] on div "[PHONE_NUMBER] Wrap up | 03:33 COMPLETE" at bounding box center [72, 195] width 100 height 20
type input "[PHONE_NUMBER]"
click at [108, 195] on span "COMPLETE" at bounding box center [101, 194] width 27 height 5
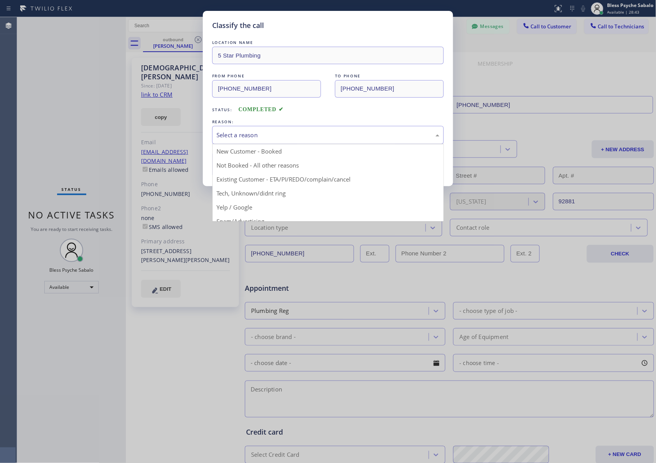
click at [252, 137] on div "Select a reason" at bounding box center [328, 135] width 223 height 9
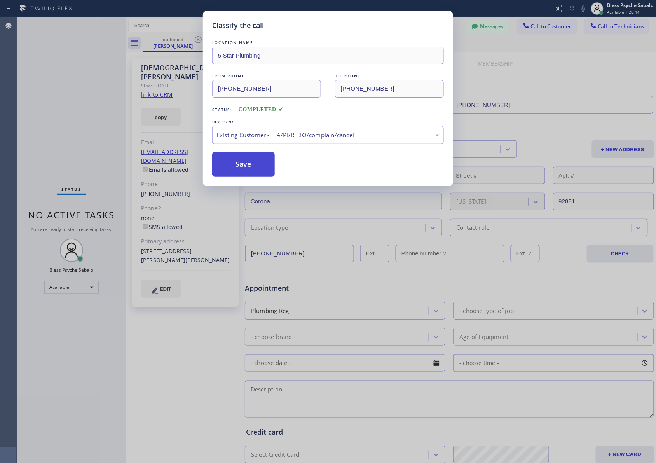
click at [258, 165] on button "Save" at bounding box center [243, 164] width 63 height 25
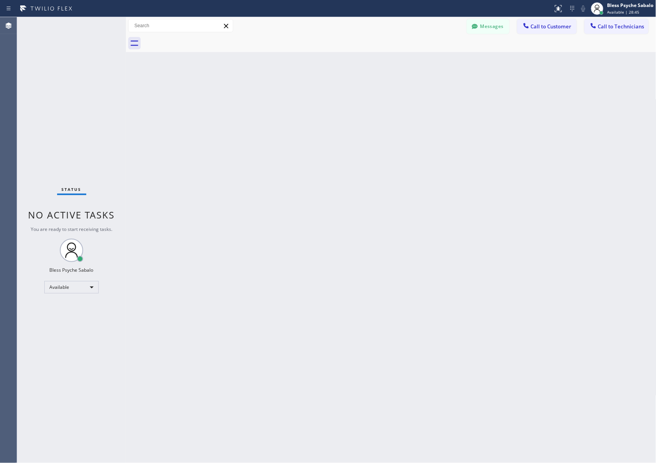
click at [247, 140] on div "Back to Dashboard Change Sender ID Customers Technicians MB [PERSON_NAME] [DATE…" at bounding box center [391, 240] width 531 height 446
click at [264, 73] on div "Back to Dashboard Change Sender ID Customers Technicians MB [PERSON_NAME] [DATE…" at bounding box center [391, 240] width 531 height 446
click at [486, 28] on button "Messages" at bounding box center [488, 26] width 43 height 15
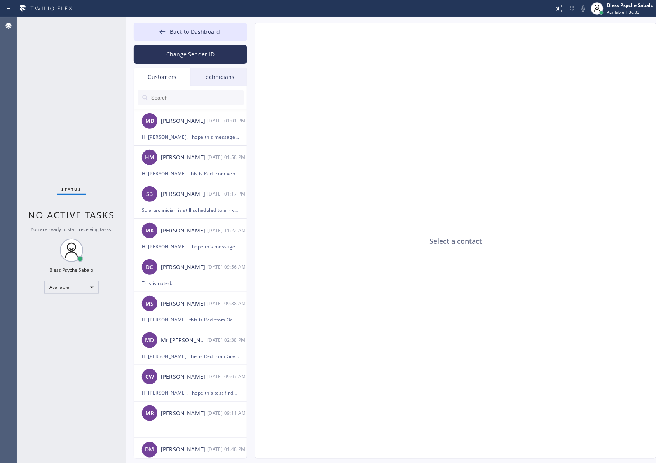
click at [215, 78] on div "Technicians" at bounding box center [218, 77] width 56 height 18
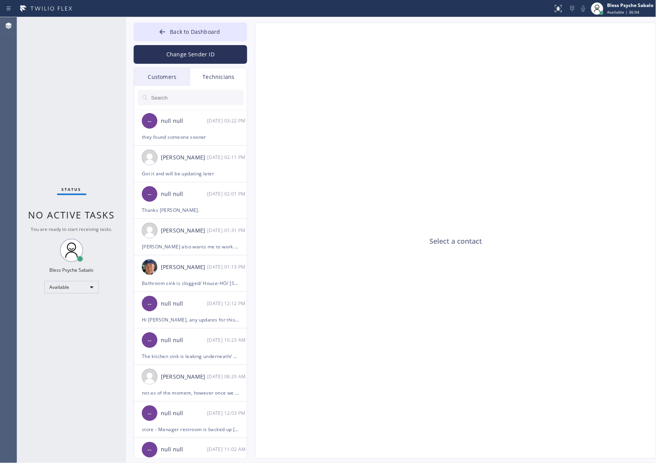
click at [226, 100] on input "text" at bounding box center [196, 98] width 93 height 16
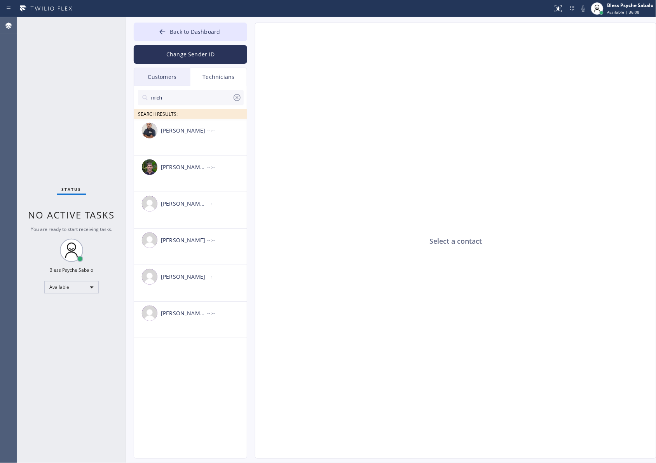
type input "mich"
click at [234, 98] on icon at bounding box center [237, 97] width 7 height 7
click at [171, 78] on div "Customers" at bounding box center [162, 77] width 56 height 18
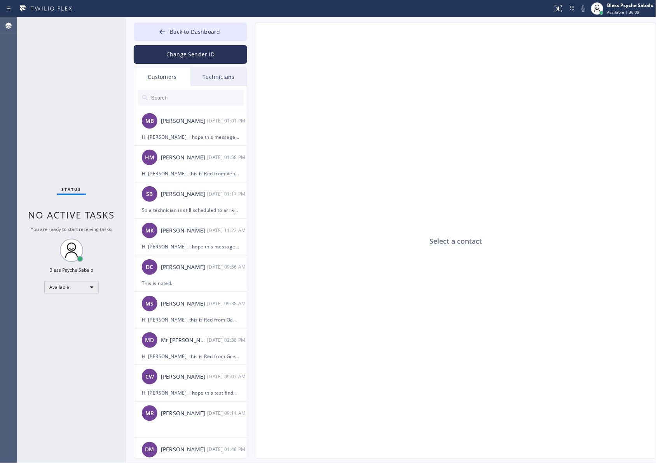
click at [206, 79] on div "Technicians" at bounding box center [218, 77] width 56 height 18
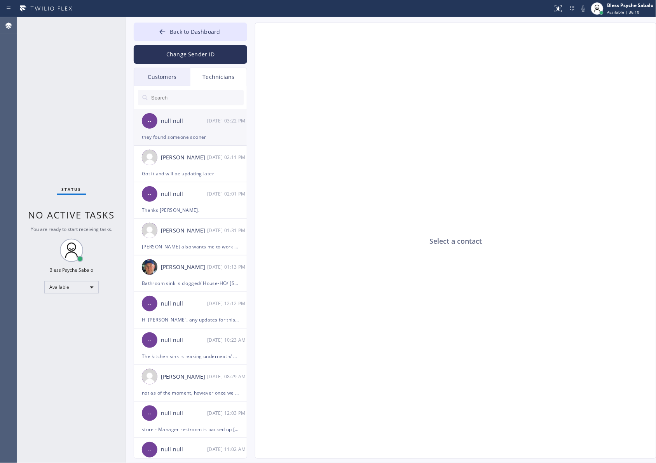
click at [194, 128] on div "-- null null [DATE] 03:22 PM" at bounding box center [191, 120] width 114 height 23
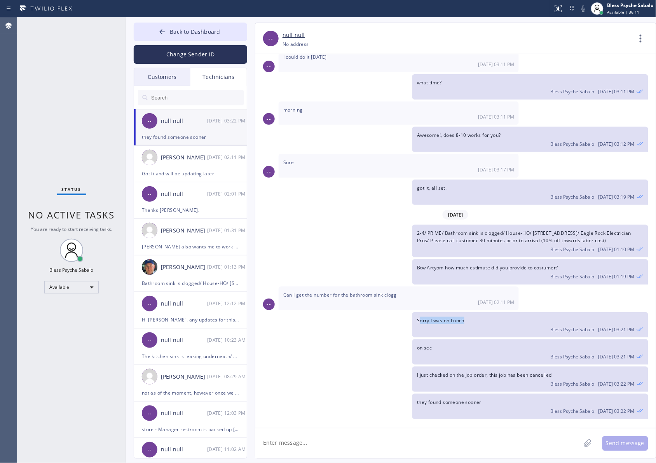
drag, startPoint x: 421, startPoint y: 322, endPoint x: 466, endPoint y: 325, distance: 45.6
click at [466, 325] on div "Sorry I was on Lunch Bless Psyche Sabalo [DATE] 03:21 PM" at bounding box center [530, 324] width 236 height 25
click at [459, 372] on span "I just checked on the job order, this job has been cancelled" at bounding box center [484, 375] width 135 height 7
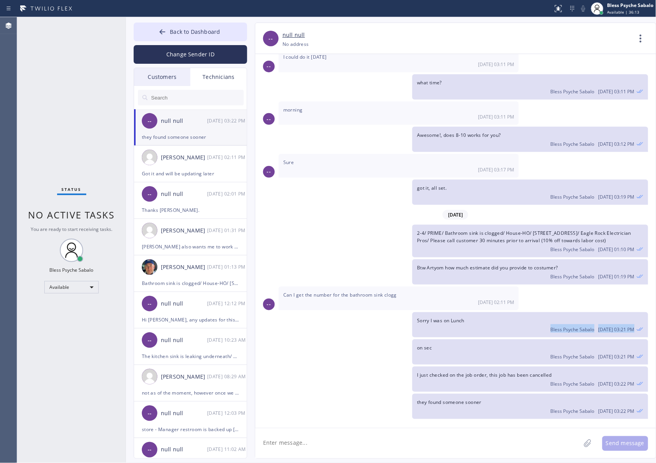
drag, startPoint x: 342, startPoint y: 340, endPoint x: 323, endPoint y: 290, distance: 53.6
click at [338, 326] on div "[DATE] Hi [PERSON_NAME], Just a quick reminder that our training sessions are h…" at bounding box center [455, 237] width 401 height 367
click at [206, 84] on div "Technicians" at bounding box center [218, 77] width 56 height 18
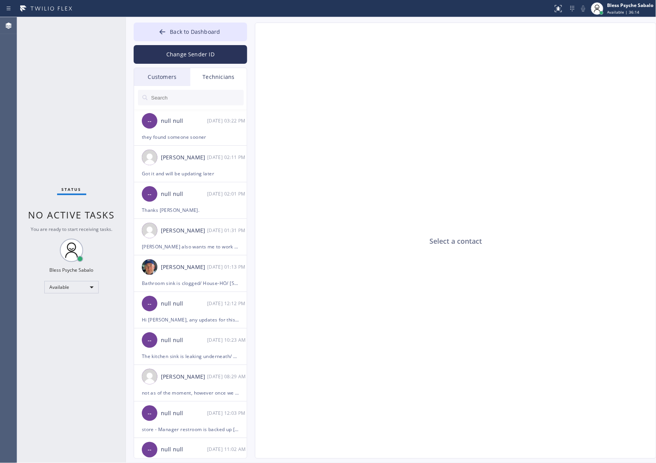
click at [218, 75] on div "Technicians" at bounding box center [218, 77] width 56 height 18
click at [193, 104] on input "text" at bounding box center [196, 98] width 93 height 16
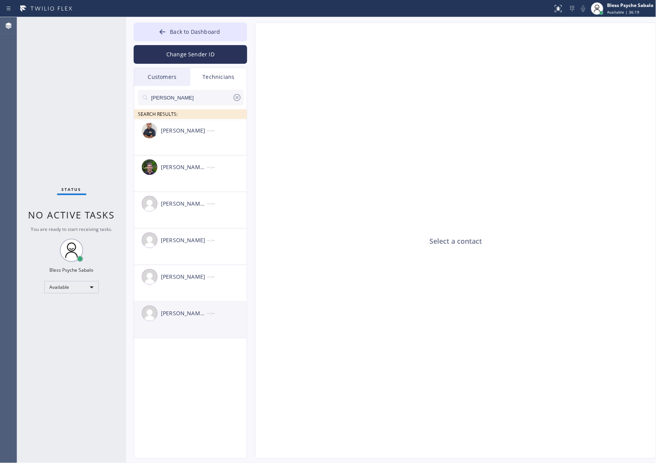
type input "[PERSON_NAME]"
drag, startPoint x: 196, startPoint y: 313, endPoint x: 196, endPoint y: 319, distance: 5.8
click at [196, 319] on div "[PERSON_NAME] [PERSON_NAME] --:--" at bounding box center [191, 313] width 114 height 23
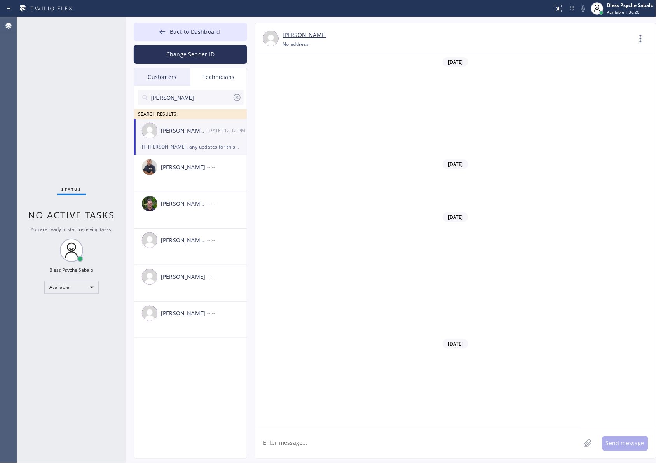
scroll to position [1052, 0]
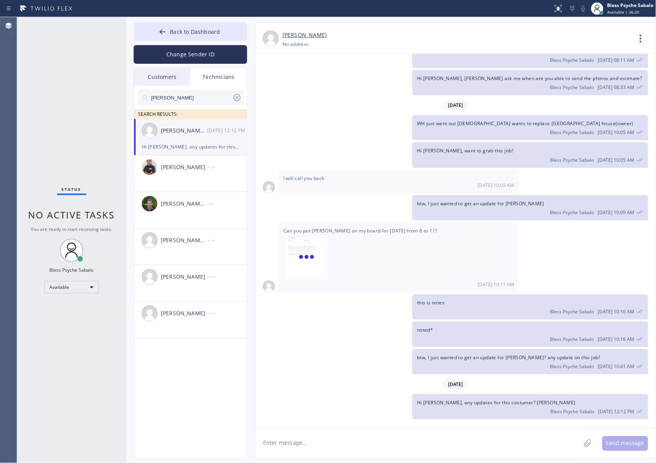
type input "[PHONE_NUMBER]"
click at [639, 38] on icon at bounding box center [641, 38] width 19 height 19
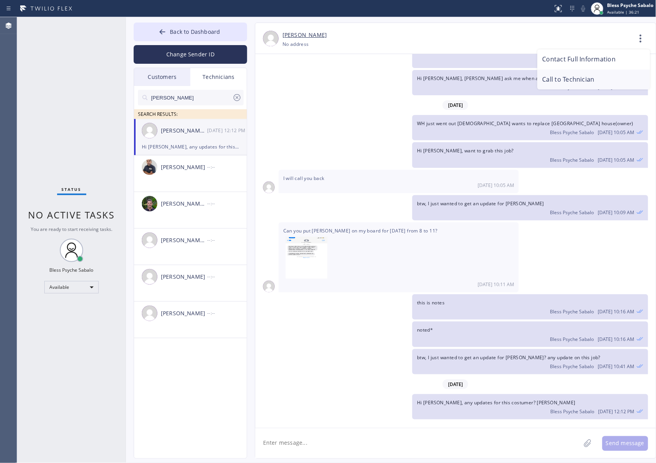
click at [606, 76] on li "Call to Technician" at bounding box center [594, 80] width 113 height 20
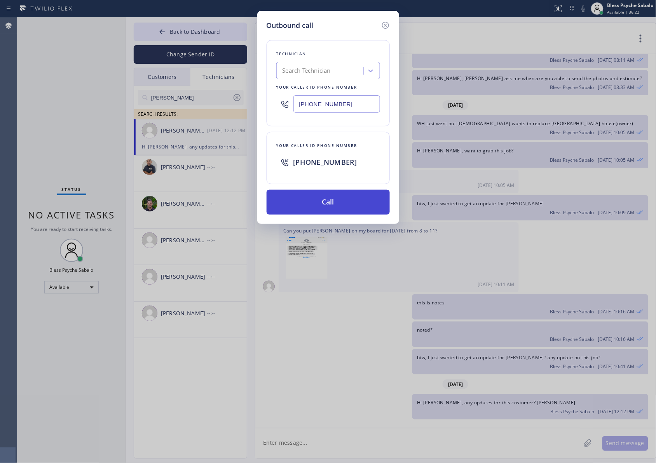
click at [328, 196] on button "Call" at bounding box center [328, 202] width 123 height 25
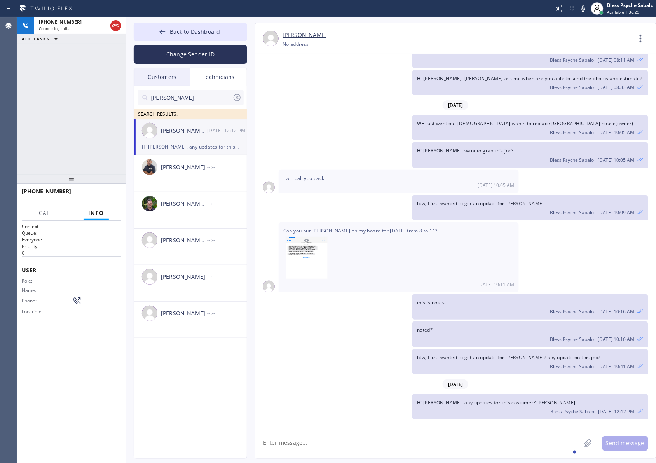
click at [339, 438] on textarea at bounding box center [417, 443] width 325 height 30
paste textarea "want us to remodel the bathroom changing from top to walk-in shower / House-HO …"
type textarea "want us to remodel the bathroom changing from top to walk-in shower / House-HO …"
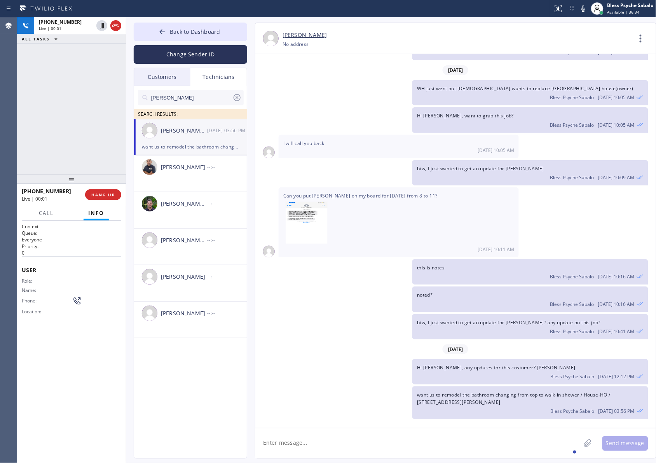
click at [98, 182] on div at bounding box center [71, 179] width 109 height 9
click at [98, 196] on span "HANG UP" at bounding box center [103, 194] width 24 height 5
click at [99, 192] on span "HANG UP" at bounding box center [103, 194] width 24 height 5
click at [56, 180] on div at bounding box center [71, 179] width 109 height 9
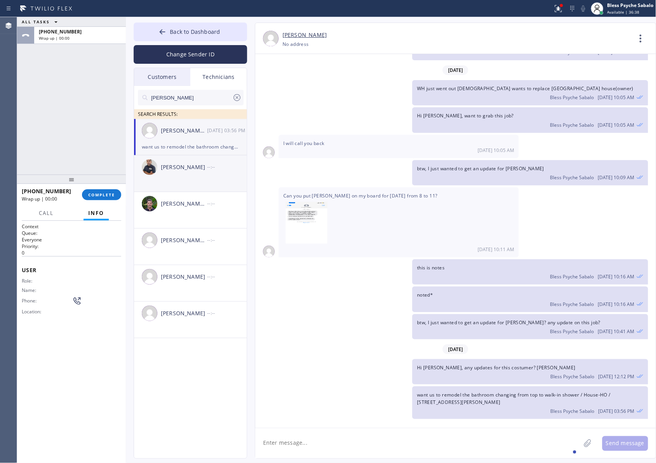
drag, startPoint x: 187, startPoint y: 168, endPoint x: 187, endPoint y: 159, distance: 8.9
click at [187, 168] on div "[PERSON_NAME]" at bounding box center [184, 167] width 46 height 9
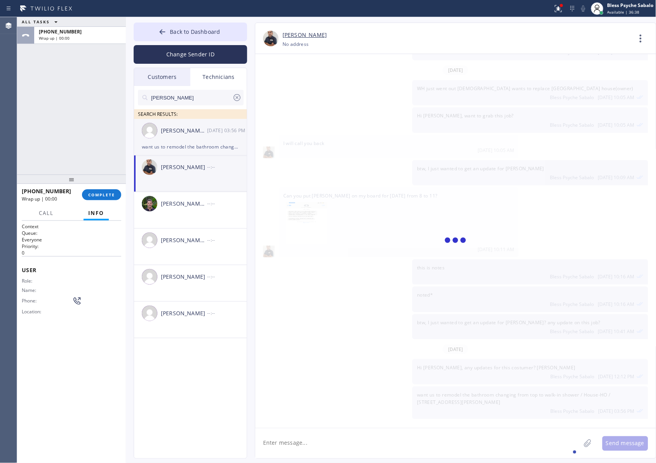
scroll to position [0, 0]
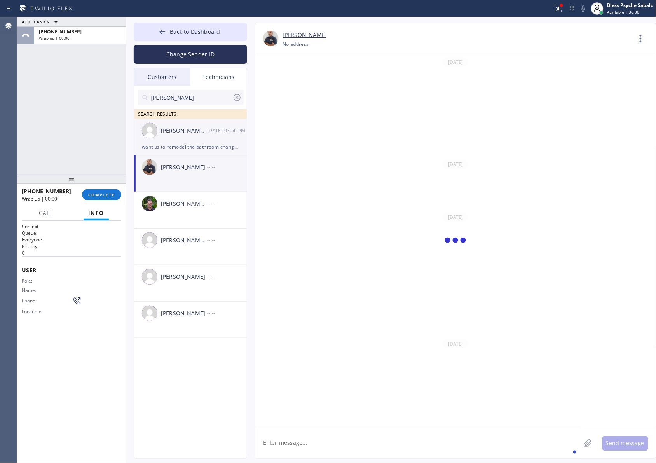
click at [189, 147] on div "want us to remodel the bathroom changing from top to walk-in shower / House-HO …" at bounding box center [190, 146] width 97 height 9
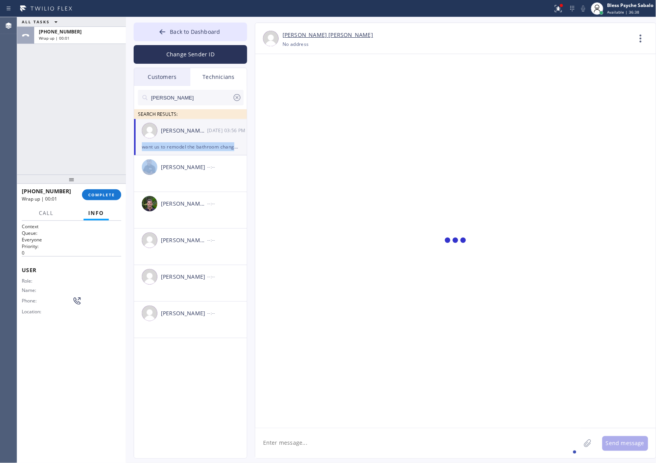
click at [189, 147] on div "want us to remodel the bathroom changing from top to walk-in shower / House-HO …" at bounding box center [190, 146] width 97 height 9
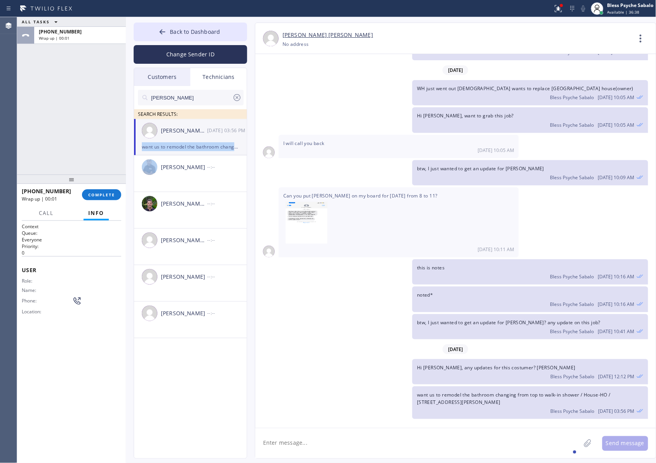
click at [189, 147] on div "want us to remodel the bathroom changing from top to walk-in shower / House-HO …" at bounding box center [190, 146] width 97 height 9
click at [192, 142] on div "want us to remodel the bathroom changing from top to walk-in shower / House-HO …" at bounding box center [190, 146] width 97 height 9
click at [644, 38] on icon at bounding box center [641, 38] width 19 height 19
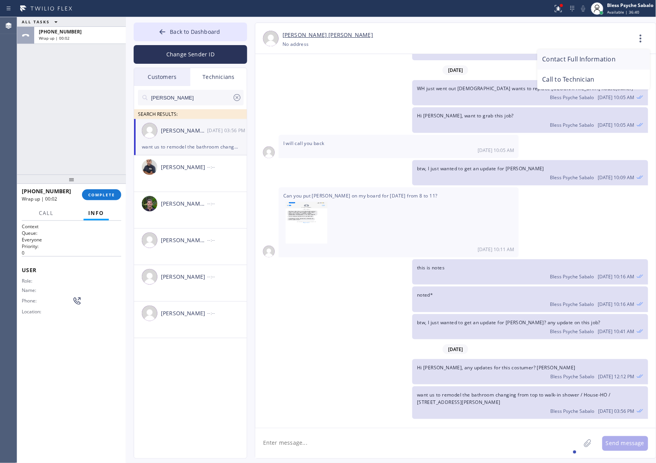
click at [608, 62] on li "Contact Full Information" at bounding box center [594, 59] width 113 height 20
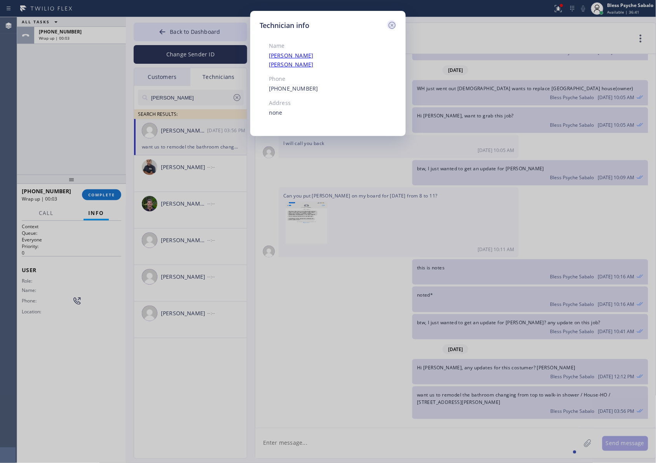
click at [396, 22] on icon at bounding box center [392, 25] width 9 height 9
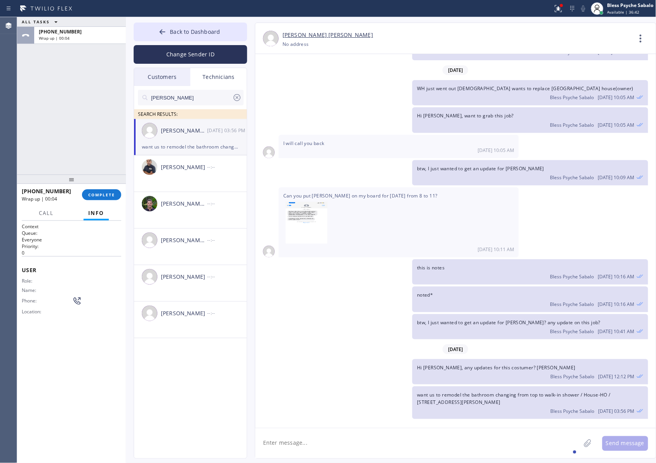
click at [367, 85] on div "WH just went out [DEMOGRAPHIC_DATA] wants to replace [GEOGRAPHIC_DATA] house(ow…" at bounding box center [451, 92] width 393 height 25
drag, startPoint x: 646, startPoint y: 38, endPoint x: 617, endPoint y: 65, distance: 39.9
click at [646, 38] on icon at bounding box center [641, 38] width 19 height 19
click at [604, 79] on li "Call to Technician" at bounding box center [594, 80] width 113 height 20
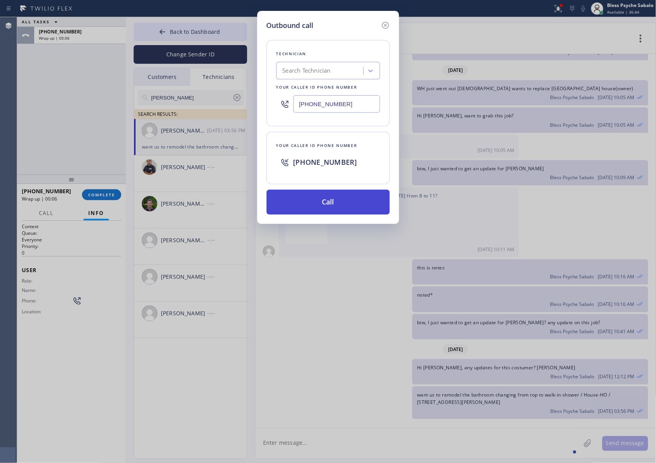
click at [354, 199] on button "Call" at bounding box center [328, 202] width 123 height 25
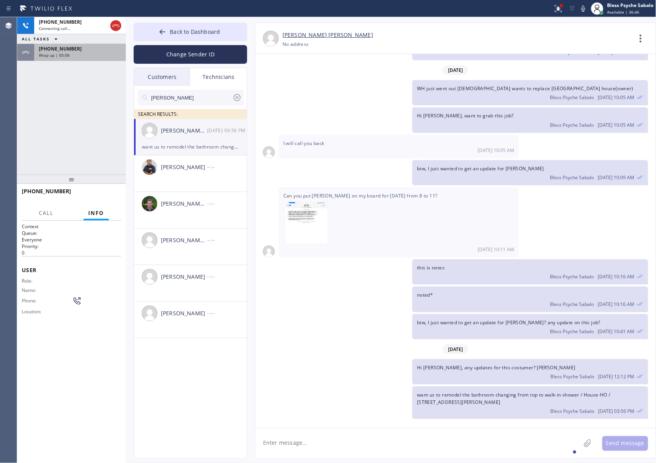
click at [45, 53] on span "Wrap up | 00:08" at bounding box center [54, 54] width 31 height 5
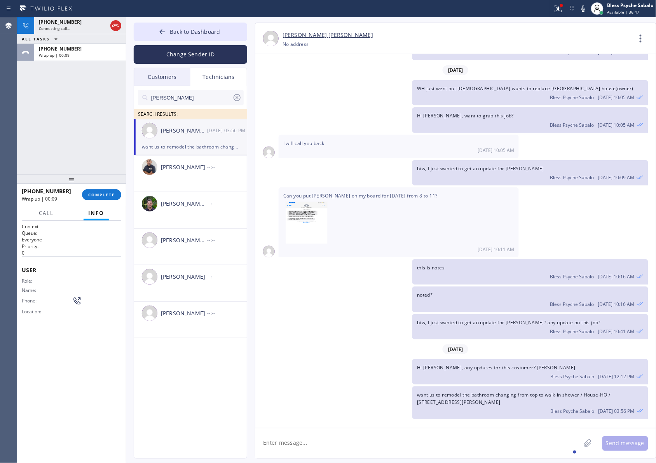
drag, startPoint x: 105, startPoint y: 191, endPoint x: 92, endPoint y: 167, distance: 27.7
click at [106, 192] on span "COMPLETE" at bounding box center [101, 194] width 27 height 5
click at [86, 140] on div "[PHONE_NUMBER] Connecting call… ALL TASKS ALL TASKS ACTIVE TASKS TASKS IN WRAP …" at bounding box center [71, 95] width 109 height 157
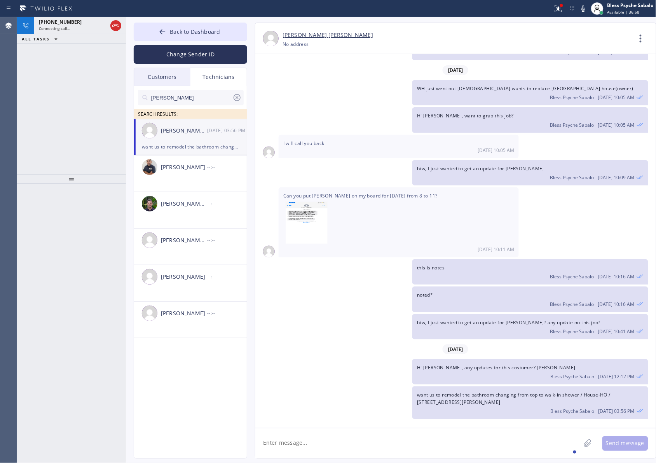
click at [302, 323] on div "btw, I just wanted to get an update for [PERSON_NAME]? any update on this job? …" at bounding box center [451, 326] width 393 height 25
click at [380, 396] on div "want us to remodel the bathroom changing from top to walk-in shower / House-HO …" at bounding box center [451, 402] width 393 height 33
click at [482, 406] on div "want us to remodel the bathroom changing from top to walk-in shower / House-HO …" at bounding box center [530, 402] width 236 height 33
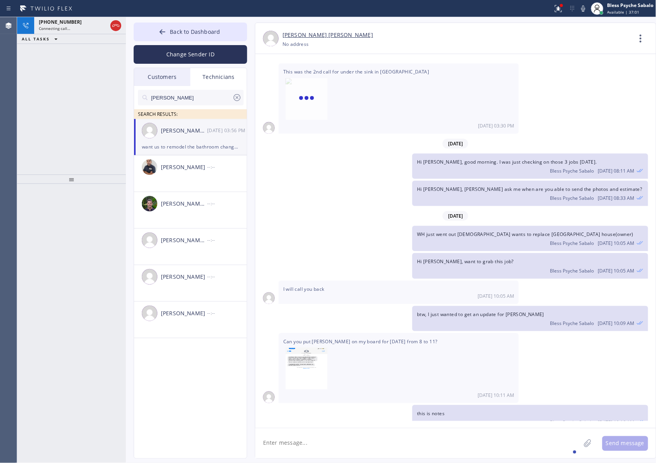
scroll to position [1087, 0]
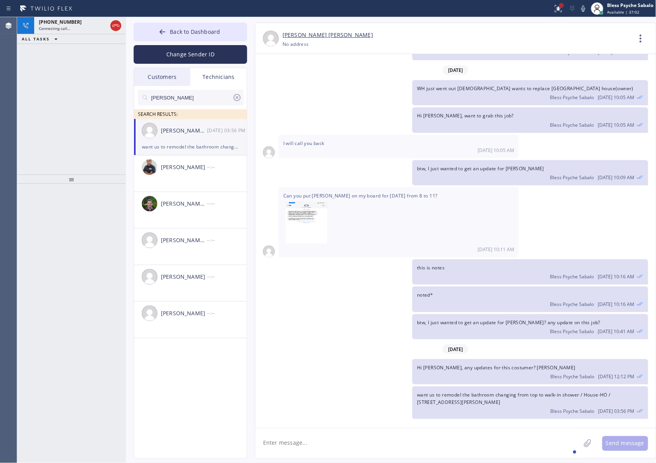
click at [560, 7] on div at bounding box center [561, 5] width 5 height 5
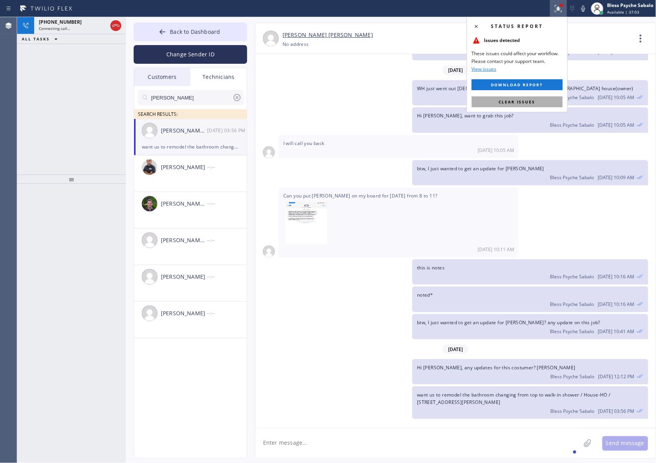
click at [527, 103] on span "Clear issues" at bounding box center [517, 101] width 37 height 5
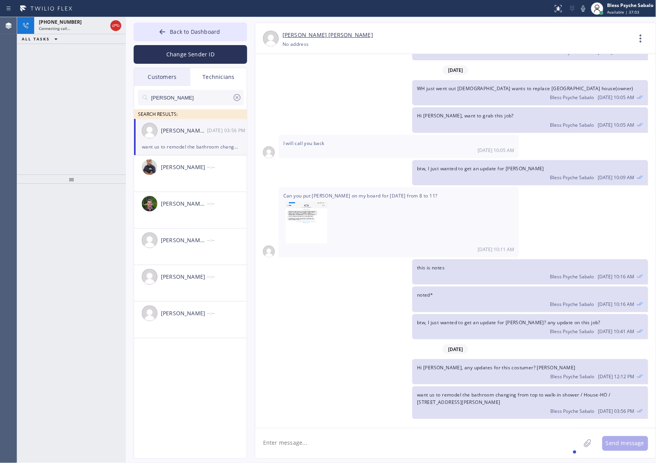
click at [395, 100] on div "WH just went out [DEMOGRAPHIC_DATA] wants to replace [GEOGRAPHIC_DATA] house(ow…" at bounding box center [451, 92] width 393 height 25
click at [369, 339] on div "btw, I just wanted to get an update for [PERSON_NAME]? any update on this job? …" at bounding box center [451, 326] width 393 height 25
drag, startPoint x: 511, startPoint y: 406, endPoint x: 412, endPoint y: 393, distance: 100.0
click at [412, 393] on div "want us to remodel the bathroom changing from top to walk-in shower / House-HO …" at bounding box center [451, 402] width 393 height 33
click at [411, 398] on div "want us to remodel the bathroom changing from top to walk-in shower / House-HO …" at bounding box center [451, 402] width 393 height 33
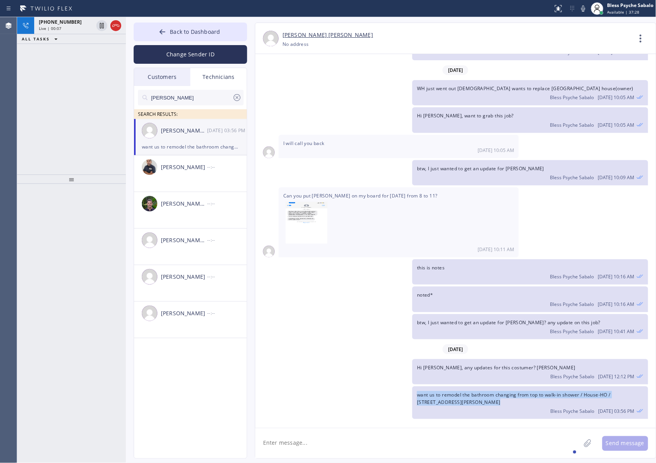
drag, startPoint x: 417, startPoint y: 395, endPoint x: 502, endPoint y: 407, distance: 85.6
click at [502, 407] on div "want us to remodel the bathroom changing from top to walk-in shower / House-HO …" at bounding box center [530, 402] width 236 height 33
click at [502, 402] on div "want us to remodel the bathroom changing from top to walk-in shower / House-HO …" at bounding box center [530, 402] width 236 height 33
drag, startPoint x: 502, startPoint y: 402, endPoint x: 414, endPoint y: 388, distance: 89.0
click at [414, 388] on div "want us to remodel the bathroom changing from top to walk-in shower / House-HO …" at bounding box center [530, 402] width 236 height 33
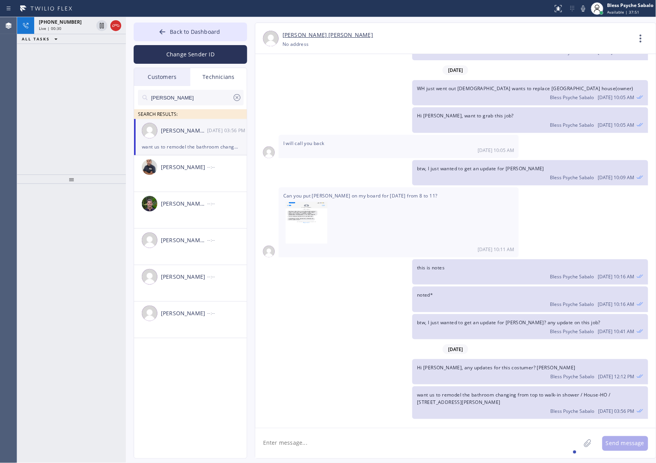
click at [369, 196] on span "Can you put [PERSON_NAME] on my board for [DATE] from 8 to 11?" at bounding box center [398, 219] width 231 height 54
drag, startPoint x: 416, startPoint y: 267, endPoint x: 431, endPoint y: 300, distance: 36.9
click at [431, 300] on div "[DATE] Hi [PERSON_NAME], my name is Red. One of the dispatchers here at 5 star …" at bounding box center [455, 237] width 401 height 367
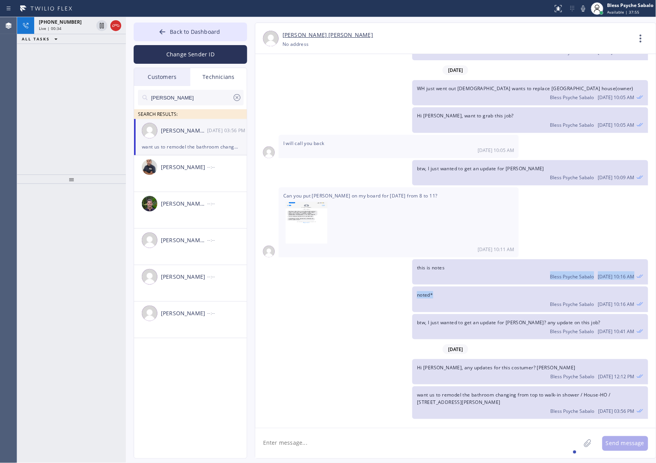
click at [441, 294] on div "noted* Bless Psyche Sabalo [DATE] 10:16 AM" at bounding box center [530, 298] width 236 height 25
click at [325, 276] on div "this is notes Bless Psyche Sabalo [DATE] 10:16 AM" at bounding box center [451, 271] width 393 height 25
click at [121, 22] on div at bounding box center [109, 25] width 28 height 17
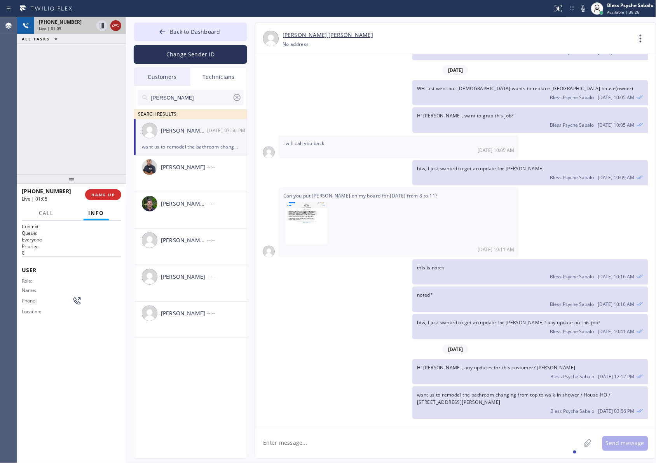
click at [118, 26] on icon at bounding box center [115, 25] width 9 height 9
click at [108, 189] on button "COMPLETE" at bounding box center [101, 194] width 39 height 11
click at [100, 147] on div "ALL TASKS ALL TASKS ACTIVE TASKS TASKS IN WRAP UP [PHONE_NUMBER] Wrap up | 00:00" at bounding box center [71, 95] width 109 height 157
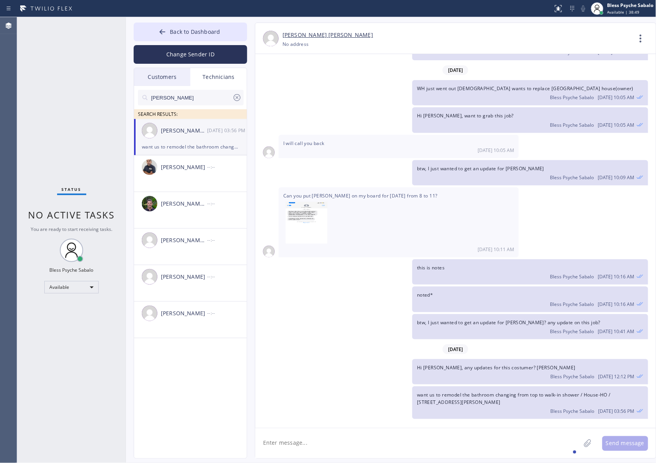
drag, startPoint x: 314, startPoint y: 257, endPoint x: 325, endPoint y: 248, distance: 13.8
click at [314, 257] on div "Can you put [PERSON_NAME] on my board for [DATE] from 8 to 11? [DATE] 10:11 AM" at bounding box center [399, 222] width 240 height 70
click at [224, 41] on div "Change Sender ID" at bounding box center [191, 52] width 114 height 23
click at [234, 35] on button "Back to Dashboard" at bounding box center [191, 32] width 114 height 19
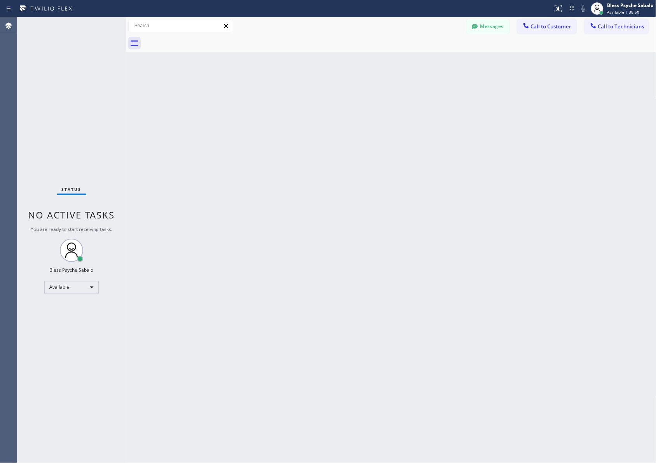
click at [232, 21] on div at bounding box center [181, 26] width 107 height 14
drag, startPoint x: 397, startPoint y: 93, endPoint x: 586, endPoint y: 52, distance: 193.3
click at [388, 80] on div "Back to Dashboard Change Sender ID Customers Technicians MB [PERSON_NAME] [DATE…" at bounding box center [391, 240] width 531 height 446
drag, startPoint x: 217, startPoint y: 38, endPoint x: 218, endPoint y: 43, distance: 5.4
click at [218, 43] on div at bounding box center [399, 43] width 513 height 17
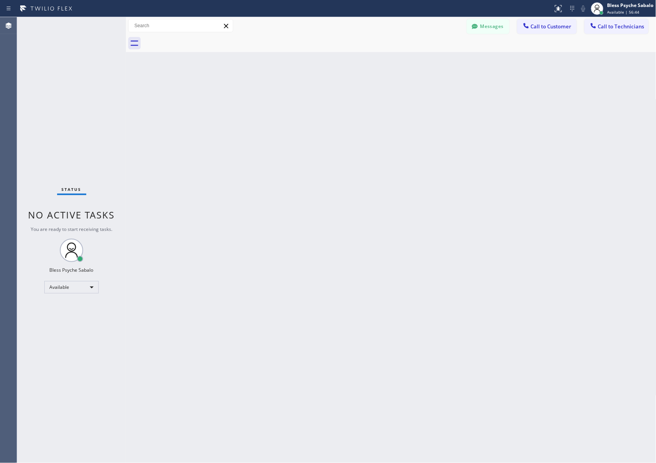
click at [311, 119] on div "Back to Dashboard Change Sender ID Customers Technicians MB [PERSON_NAME] [DATE…" at bounding box center [391, 240] width 531 height 446
